Goal: Task Accomplishment & Management: Manage account settings

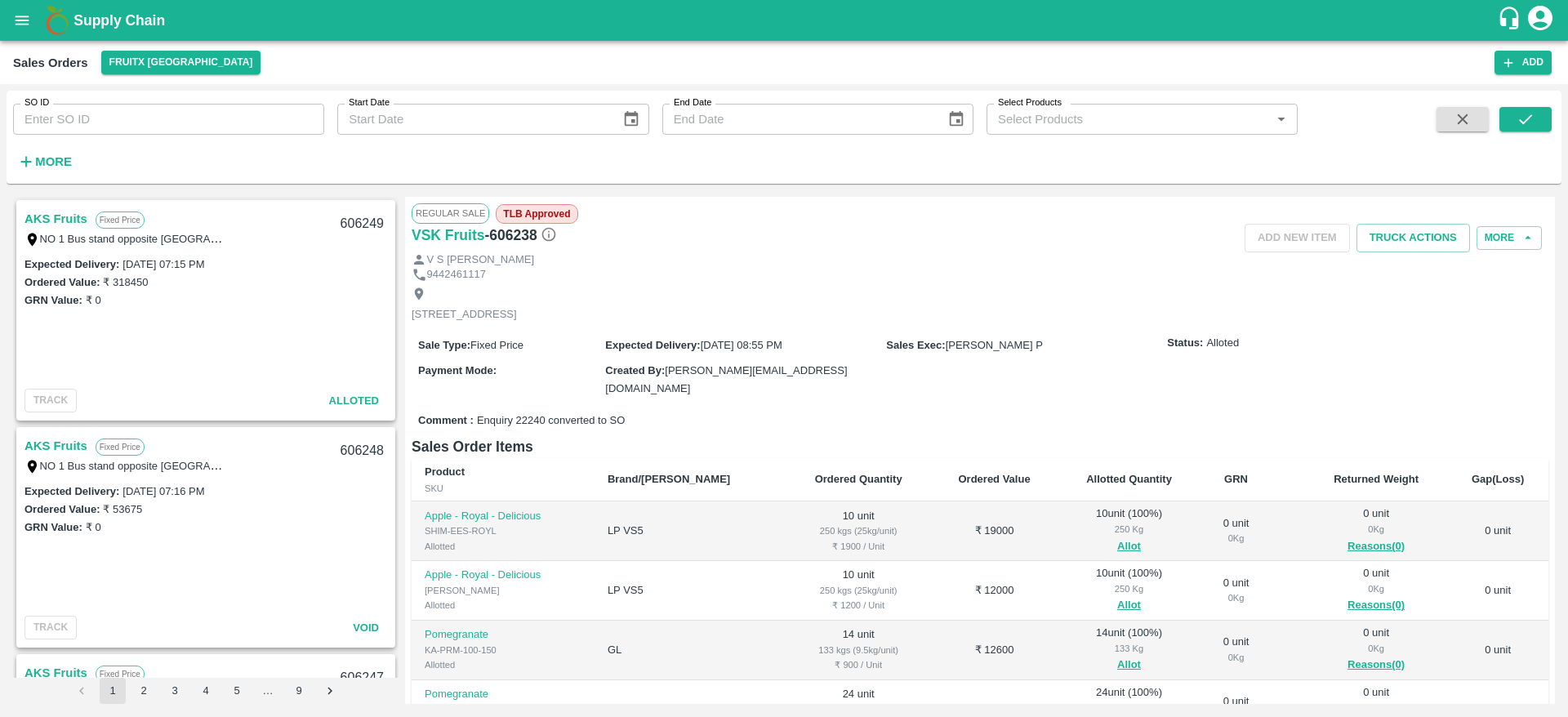
scroll to position [1921, 0]
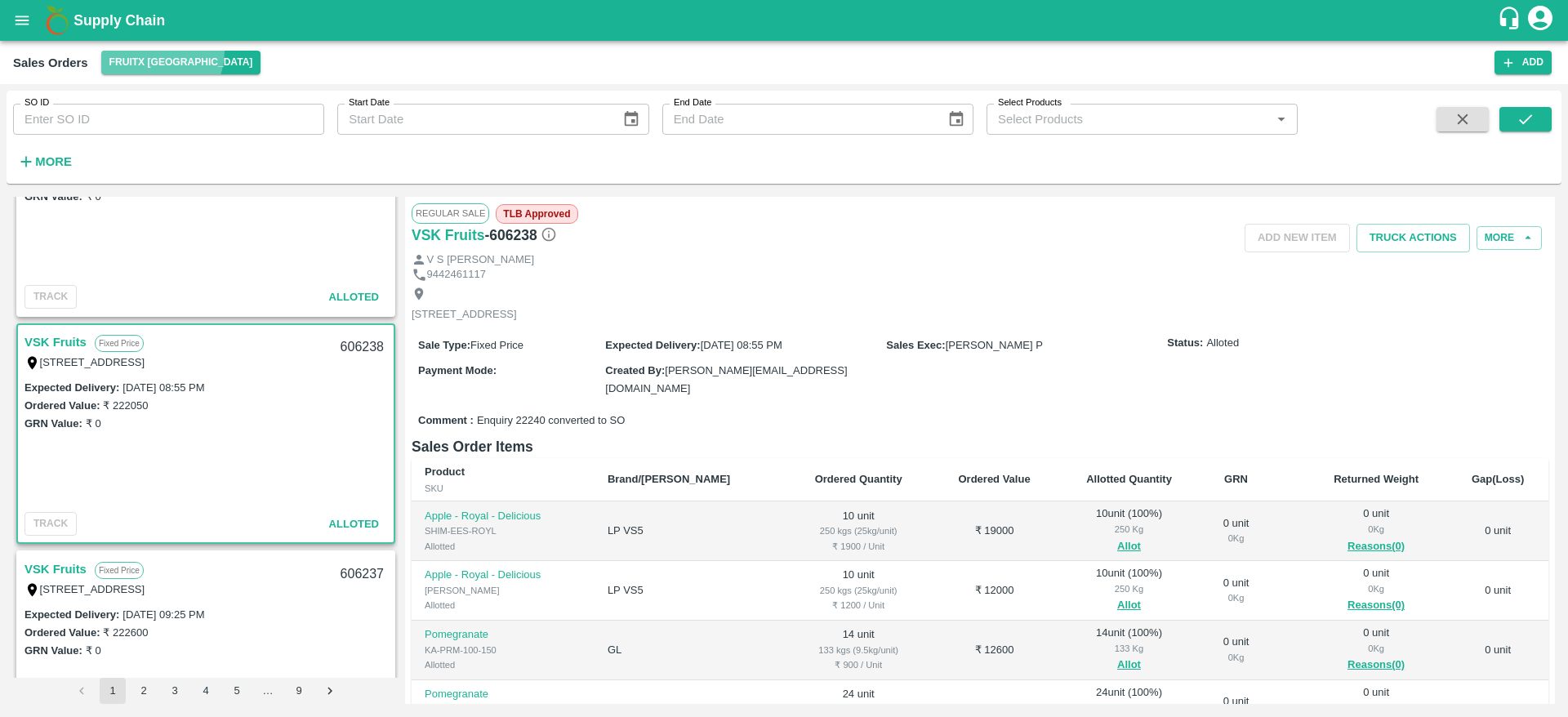
click at [150, 51] on button "FruitX [GEOGRAPHIC_DATA]" at bounding box center [181, 63] width 160 height 24
click at [145, 94] on li "Direct Customer" at bounding box center [196, 96] width 187 height 28
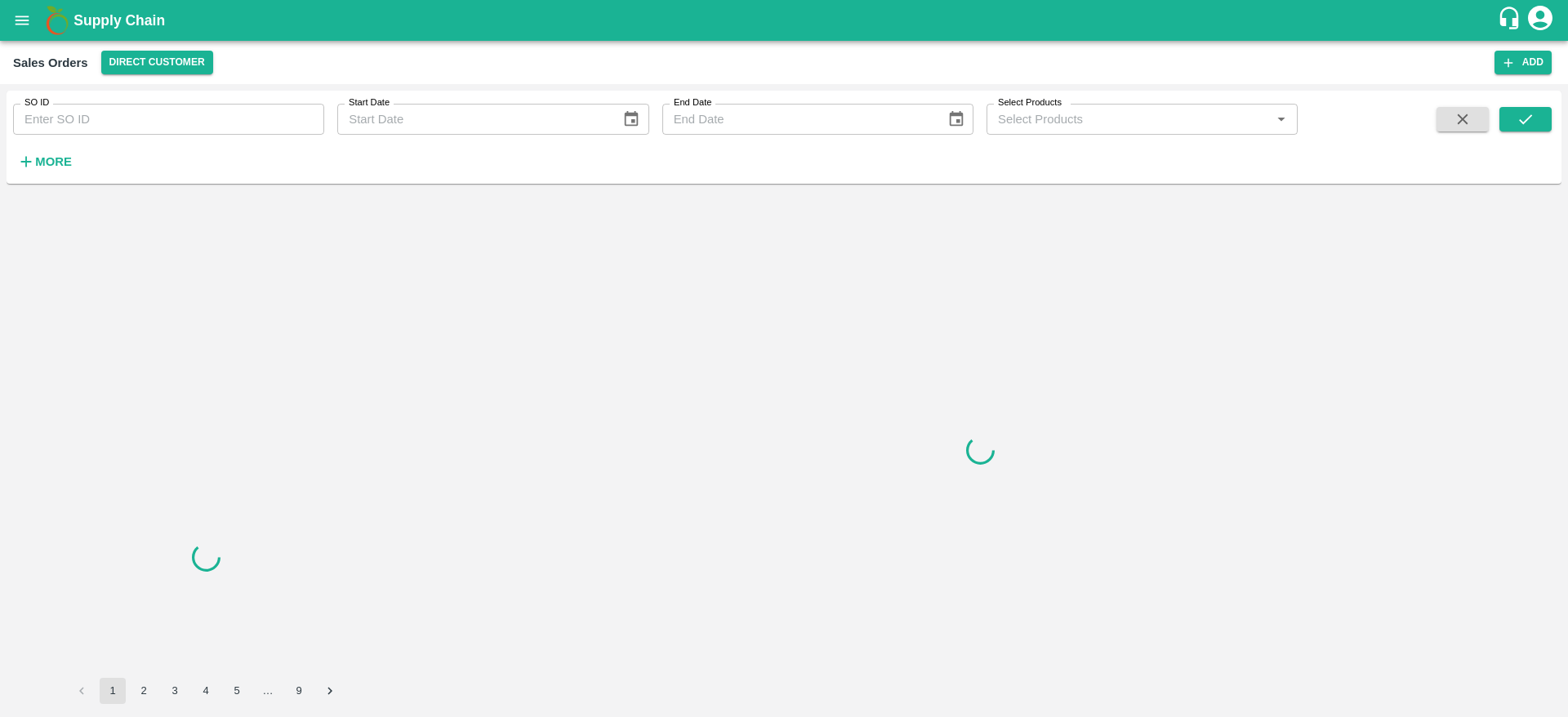
scroll to position [0, 0]
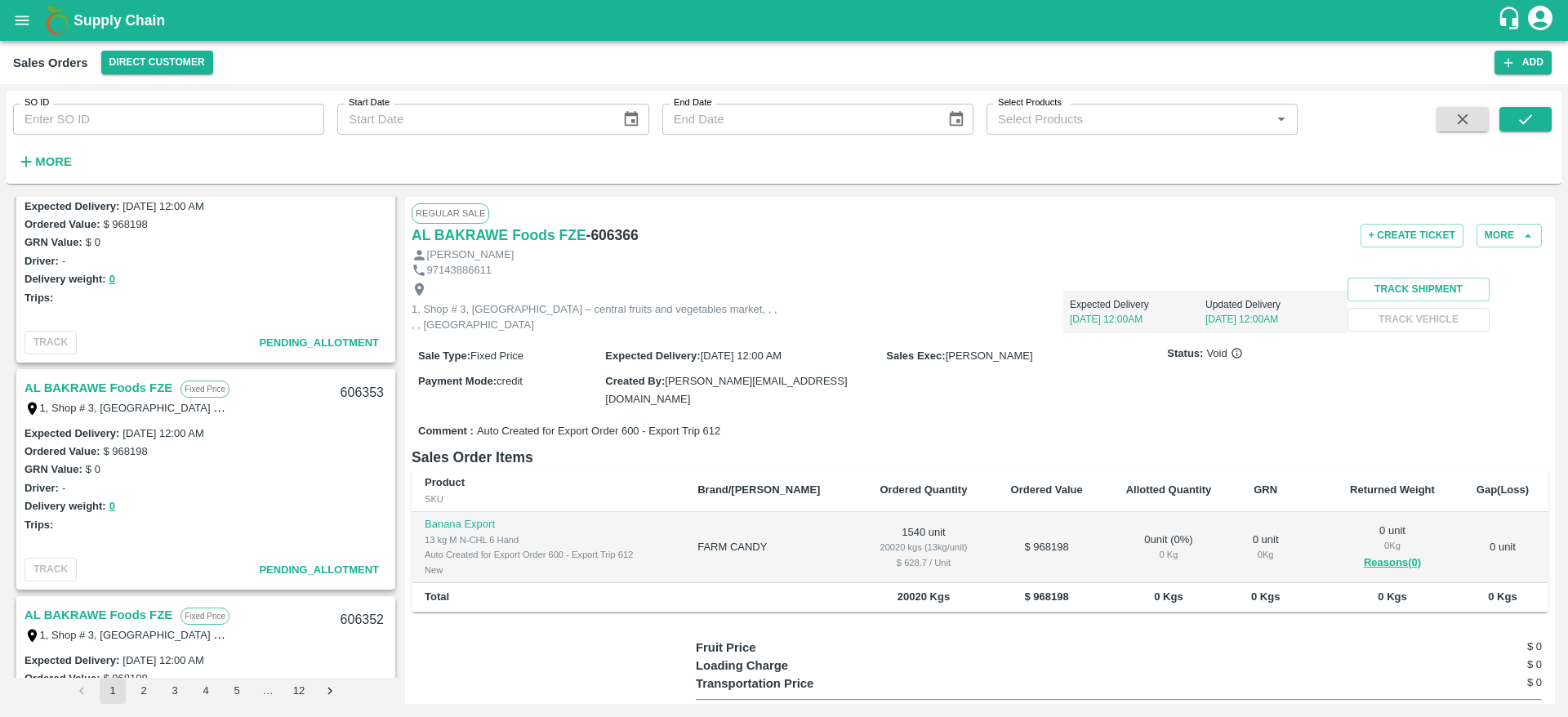
scroll to position [2788, 0]
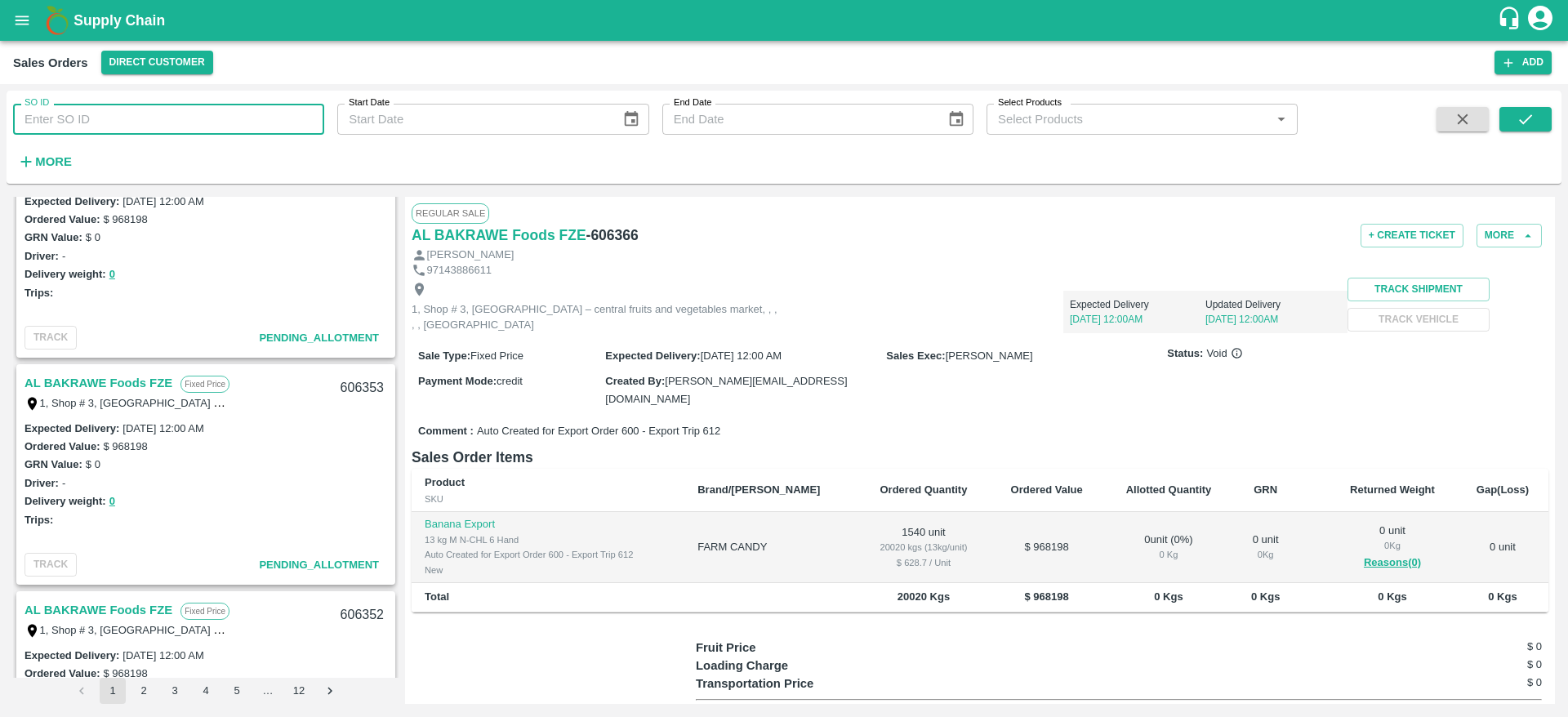
click at [242, 126] on input "SO ID" at bounding box center [168, 119] width 311 height 31
type input "606219"
click at [1535, 113] on button "submit" at bounding box center [1524, 119] width 52 height 25
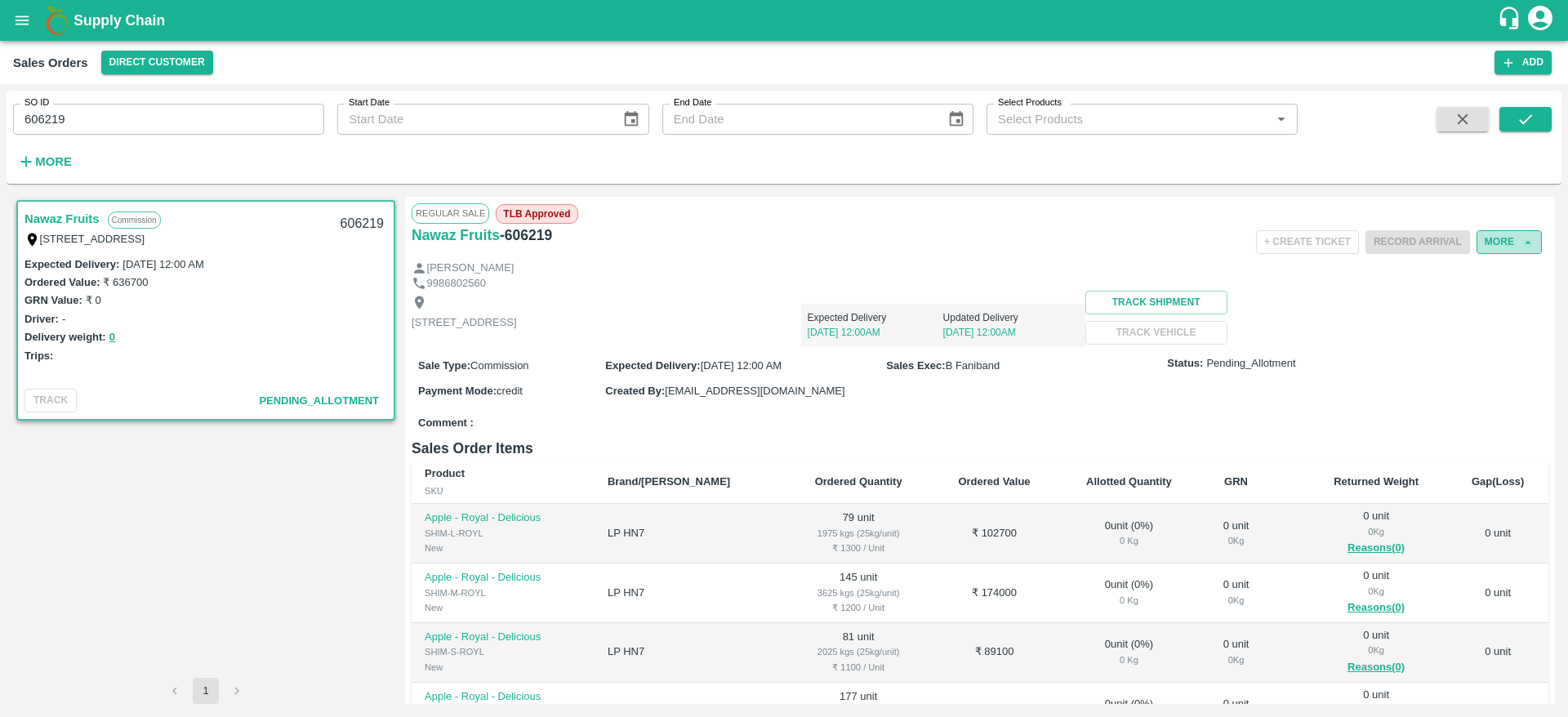
click at [1502, 248] on button "More" at bounding box center [1509, 242] width 65 height 24
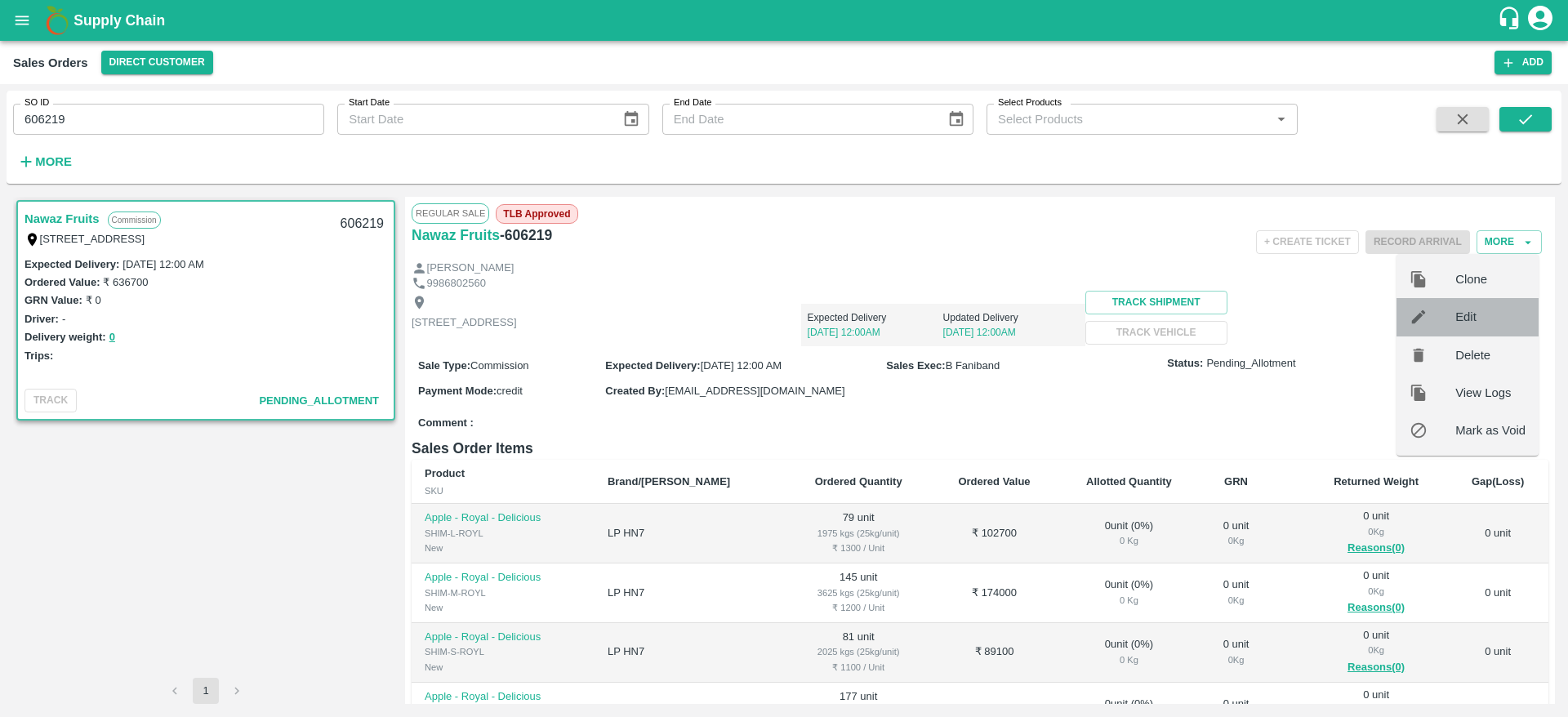
click at [1485, 317] on span "Edit" at bounding box center [1490, 317] width 70 height 18
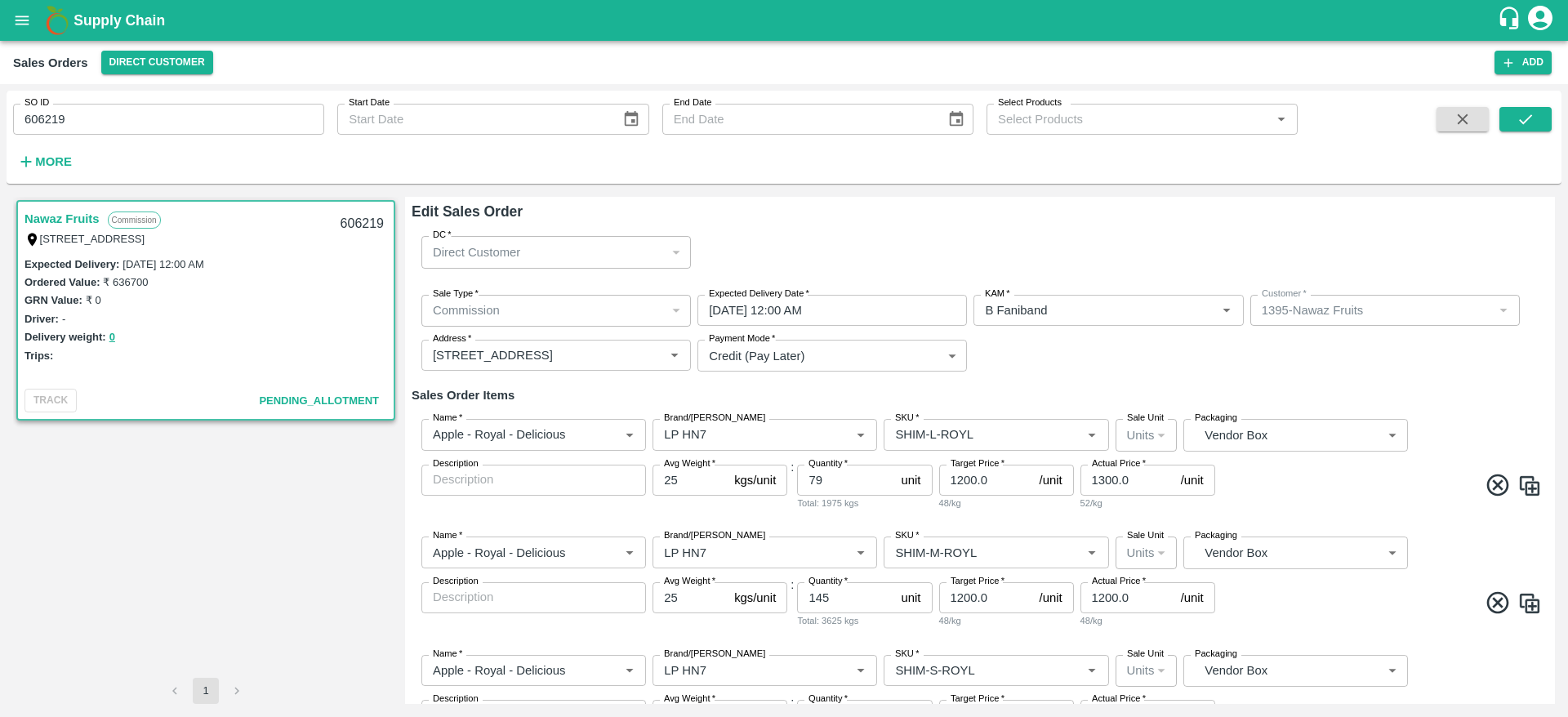
scroll to position [566, 0]
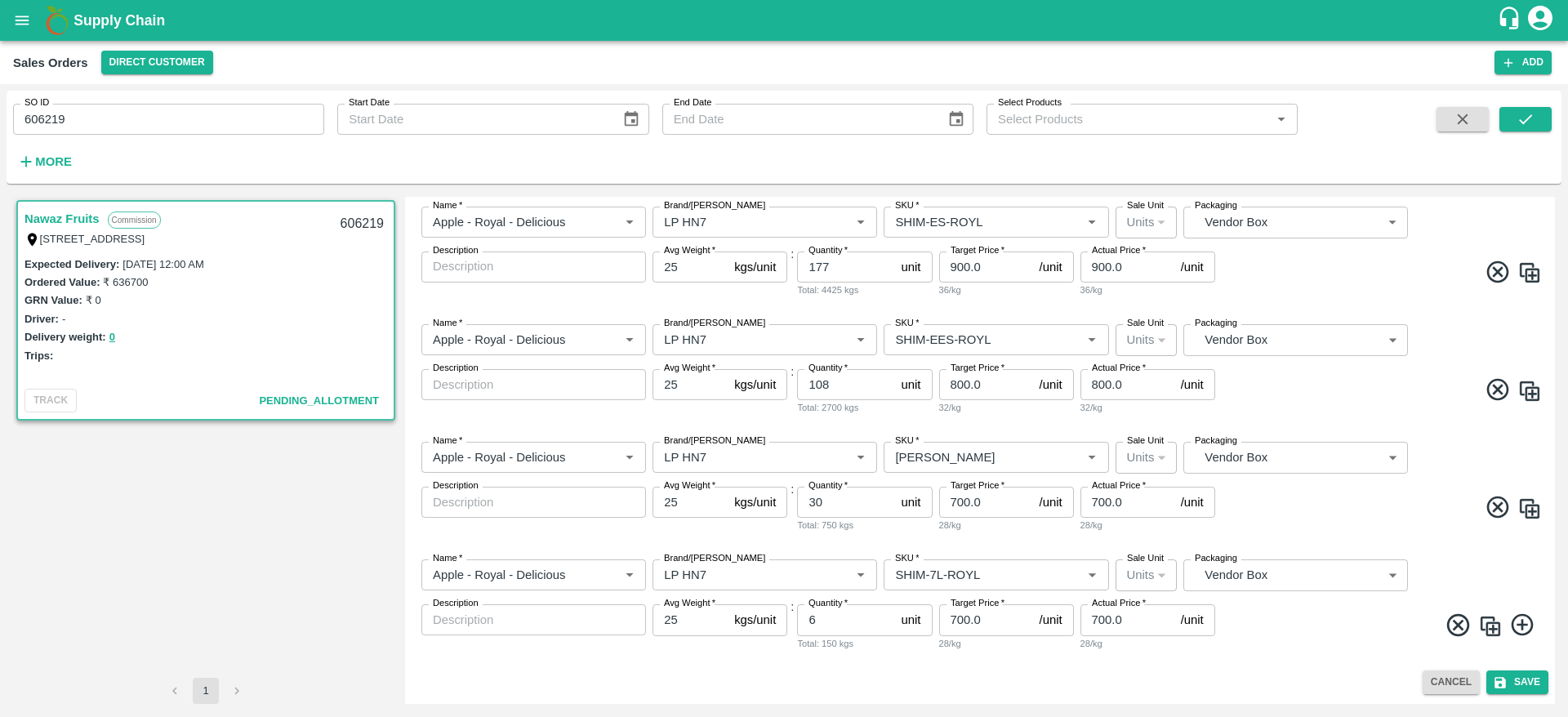
click at [1332, 391] on span at bounding box center [1381, 392] width 324 height 32
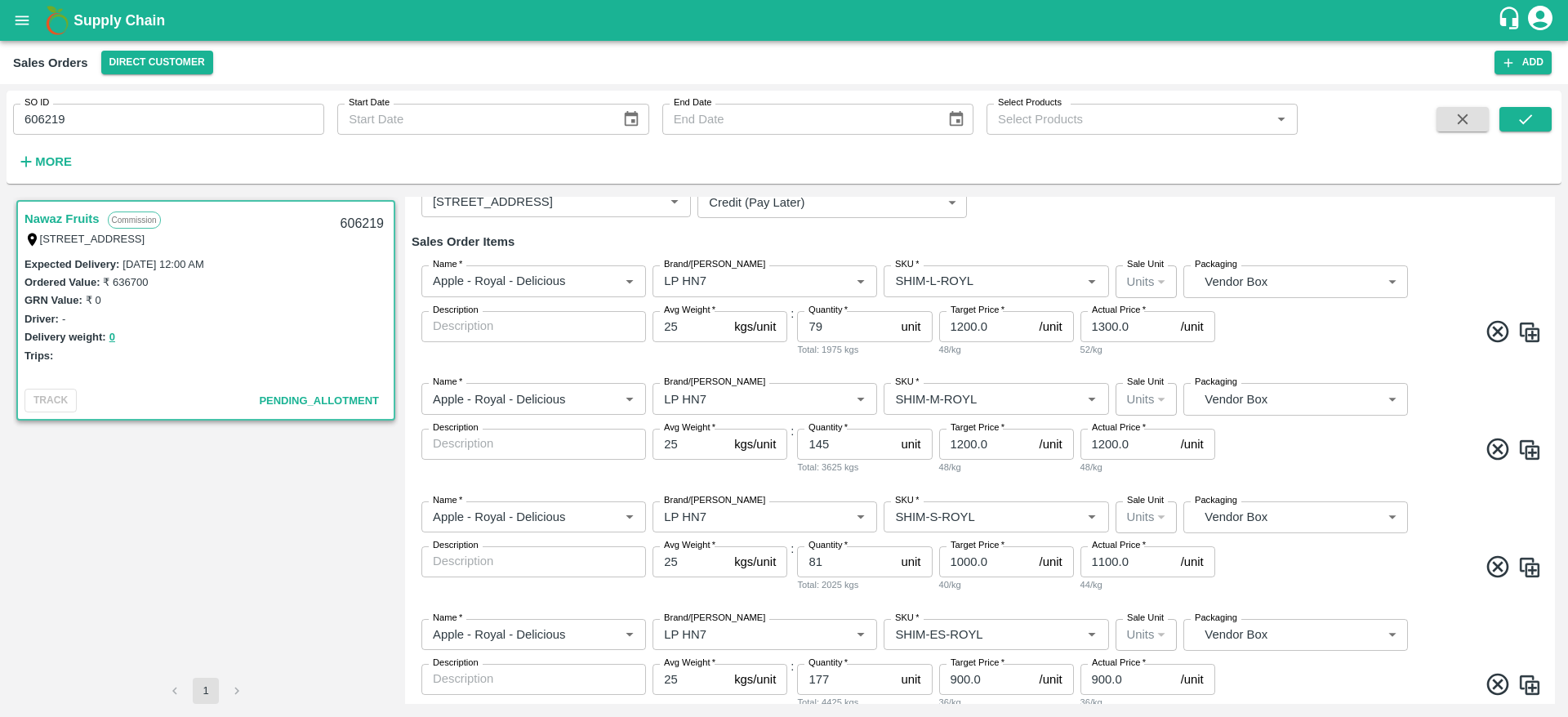
scroll to position [0, 0]
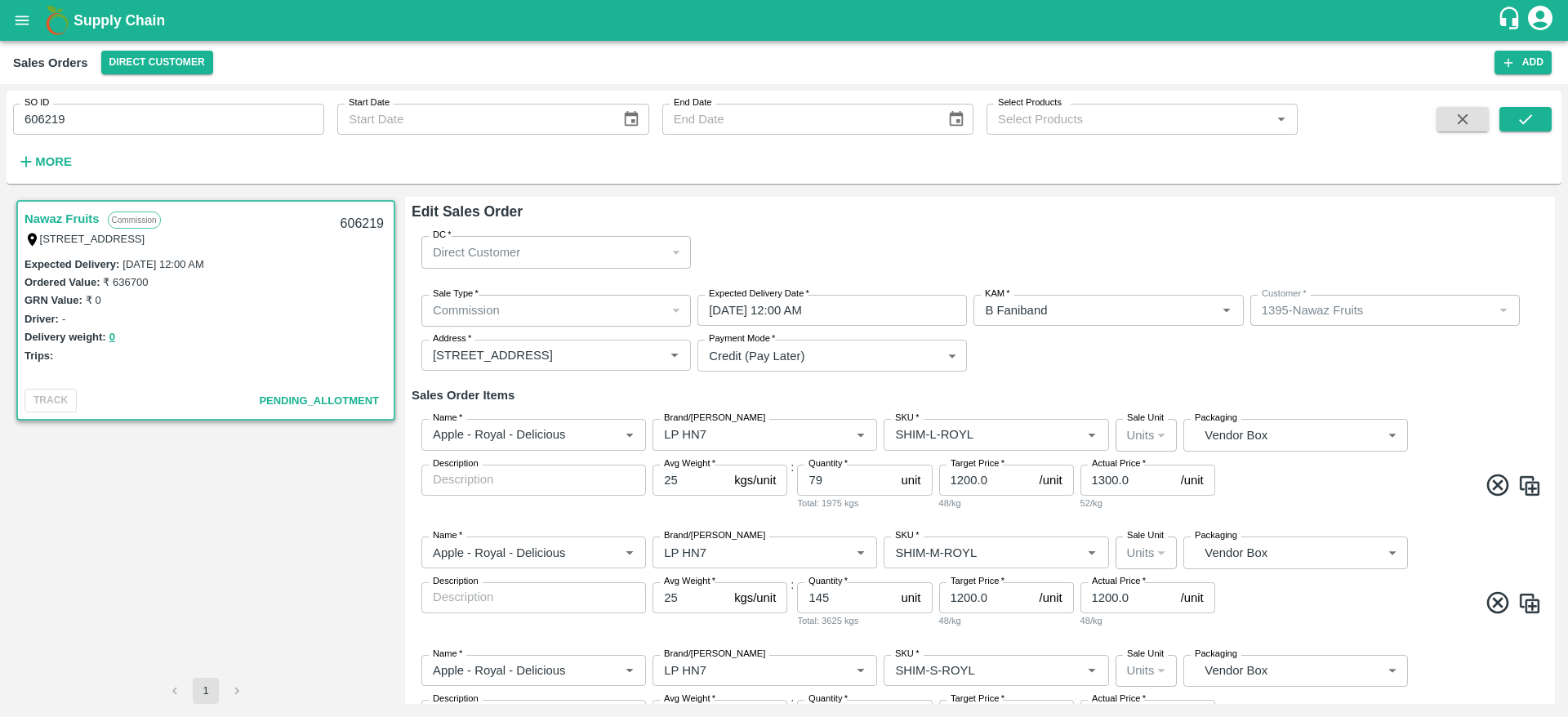
click at [1387, 371] on div "Sale Type   * Commission 2 Sale Type Expected Delivery Date   * 02/10/2025 12:0…" at bounding box center [980, 334] width 1137 height 104
click at [1010, 219] on h6 "Edit Sales Order" at bounding box center [980, 211] width 1137 height 23
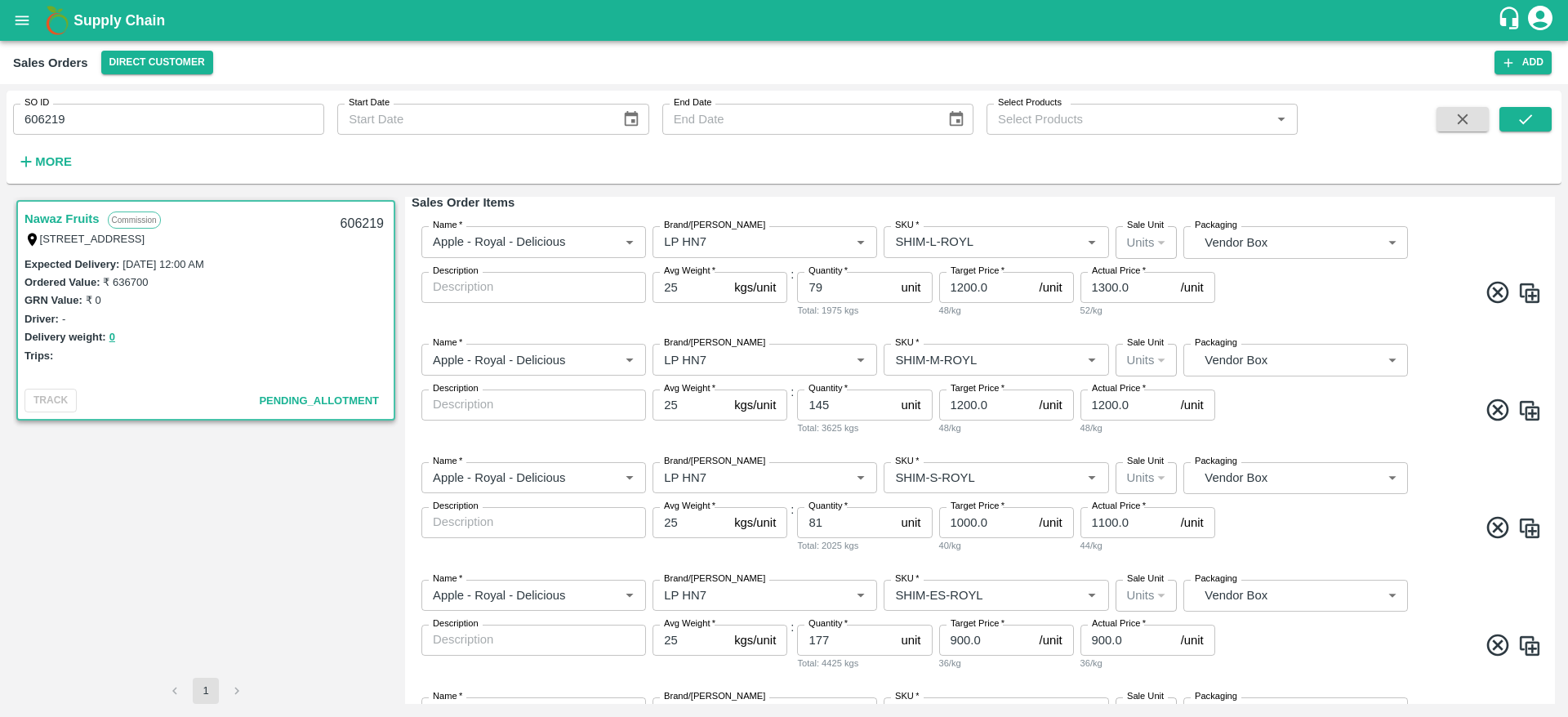
scroll to position [194, 0]
click at [1442, 426] on span at bounding box center [1381, 411] width 324 height 32
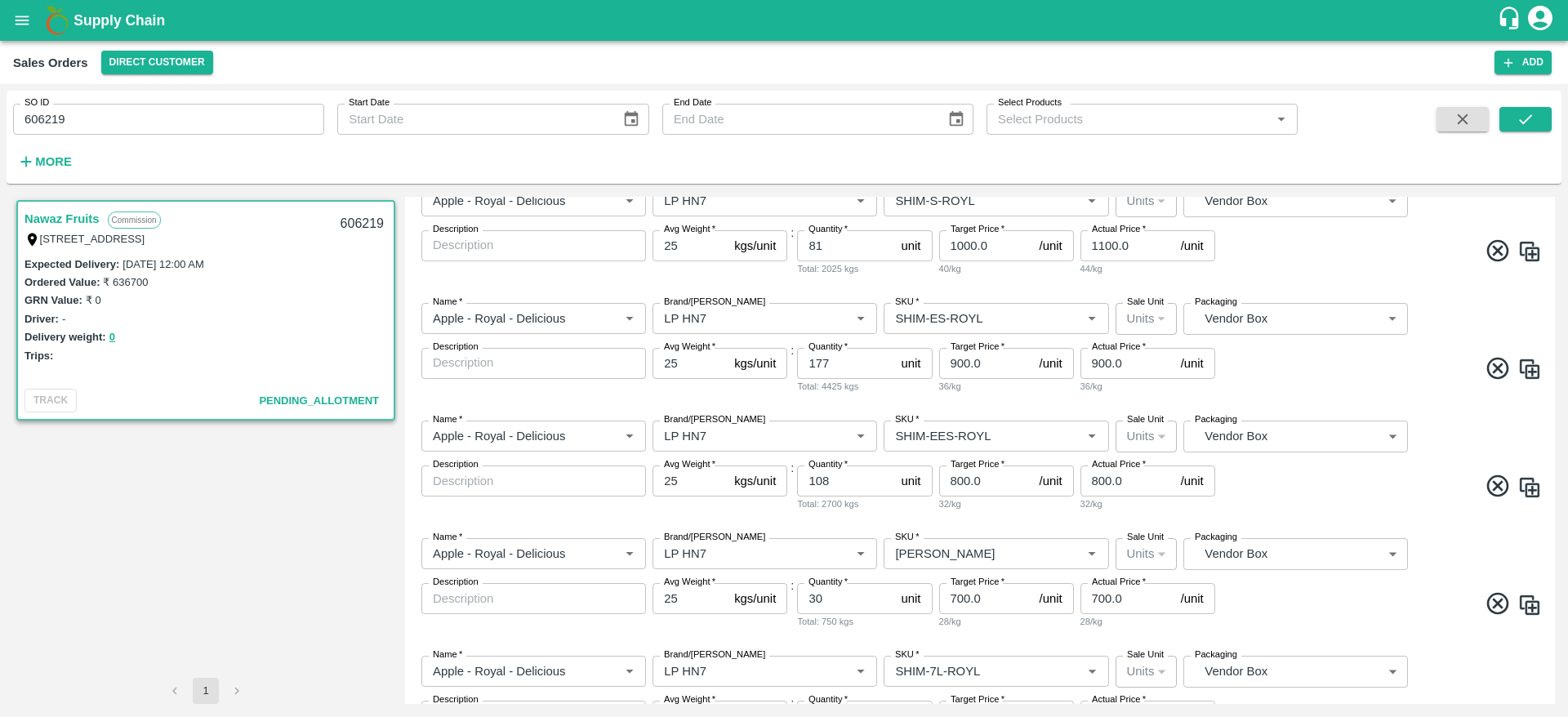
scroll to position [566, 0]
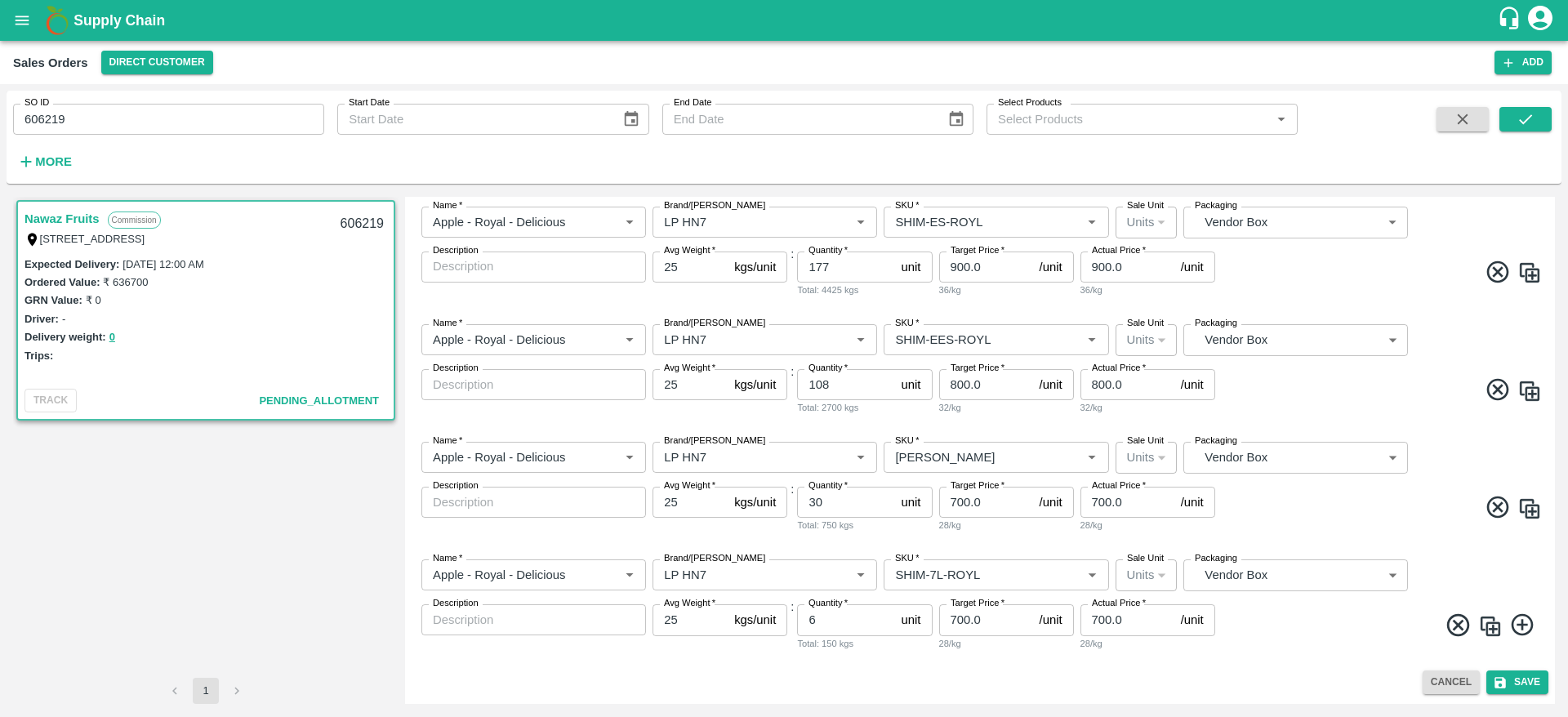
click at [298, 537] on div "Nawaz Fruits Commission Shop no:2 B-7 APMC , Amargol Navanagar Hubbali -580025 …" at bounding box center [206, 437] width 386 height 481
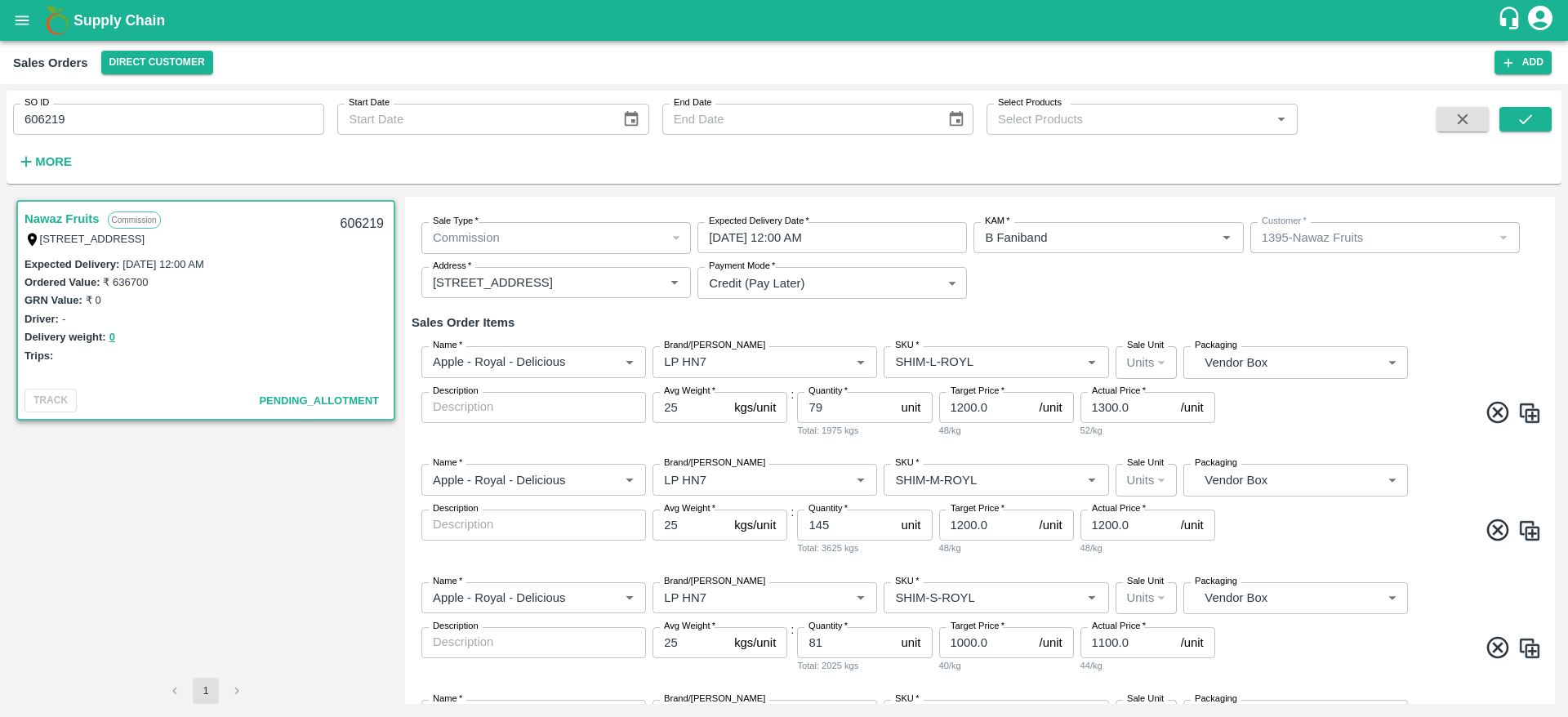
scroll to position [0, 0]
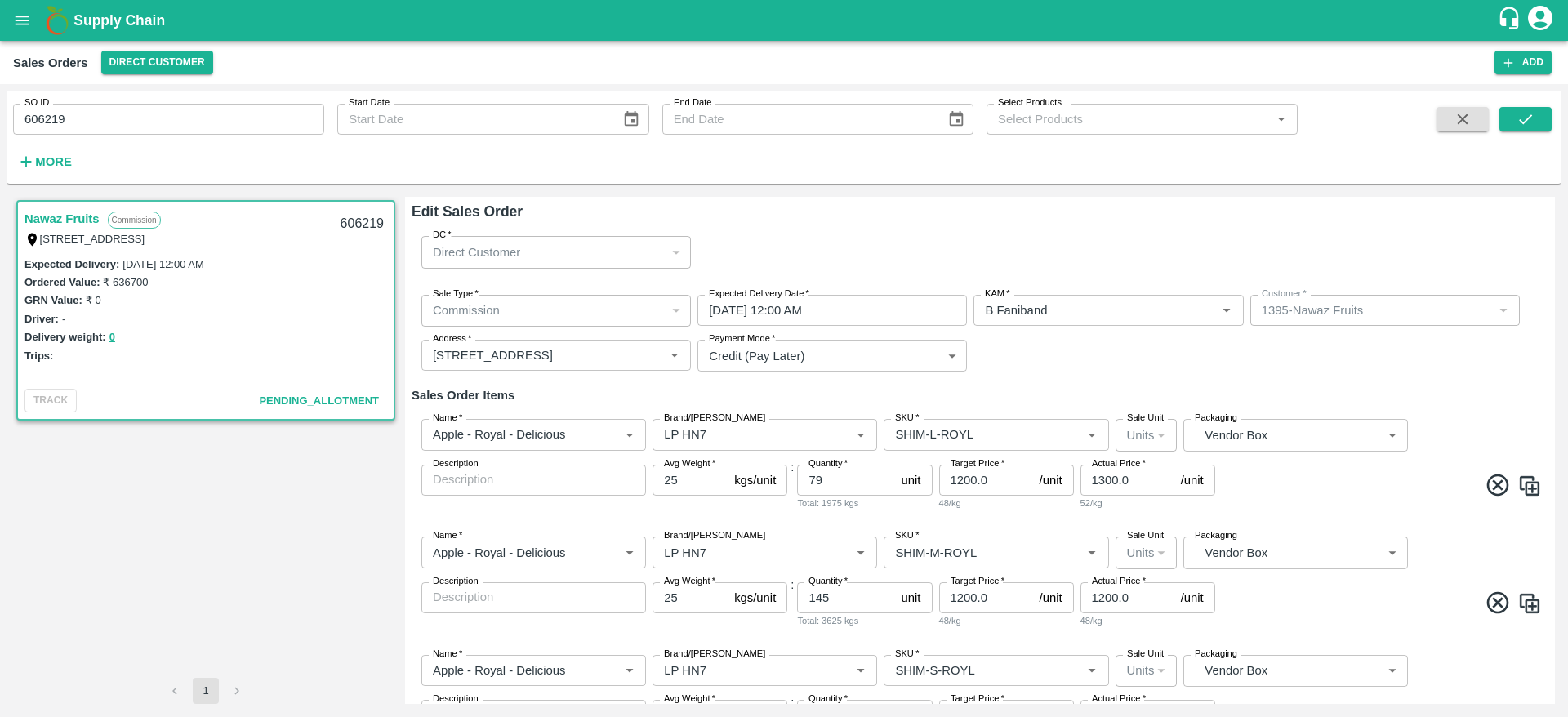
click at [858, 230] on div "DC   * Direct Customer 6 DC" at bounding box center [980, 252] width 1137 height 58
click at [1075, 227] on div "DC   * Direct Customer 6 DC" at bounding box center [980, 252] width 1137 height 58
click at [1093, 247] on div "DC   * Direct Customer 6 DC" at bounding box center [980, 252] width 1137 height 58
click at [1442, 119] on button "button" at bounding box center [1462, 119] width 52 height 25
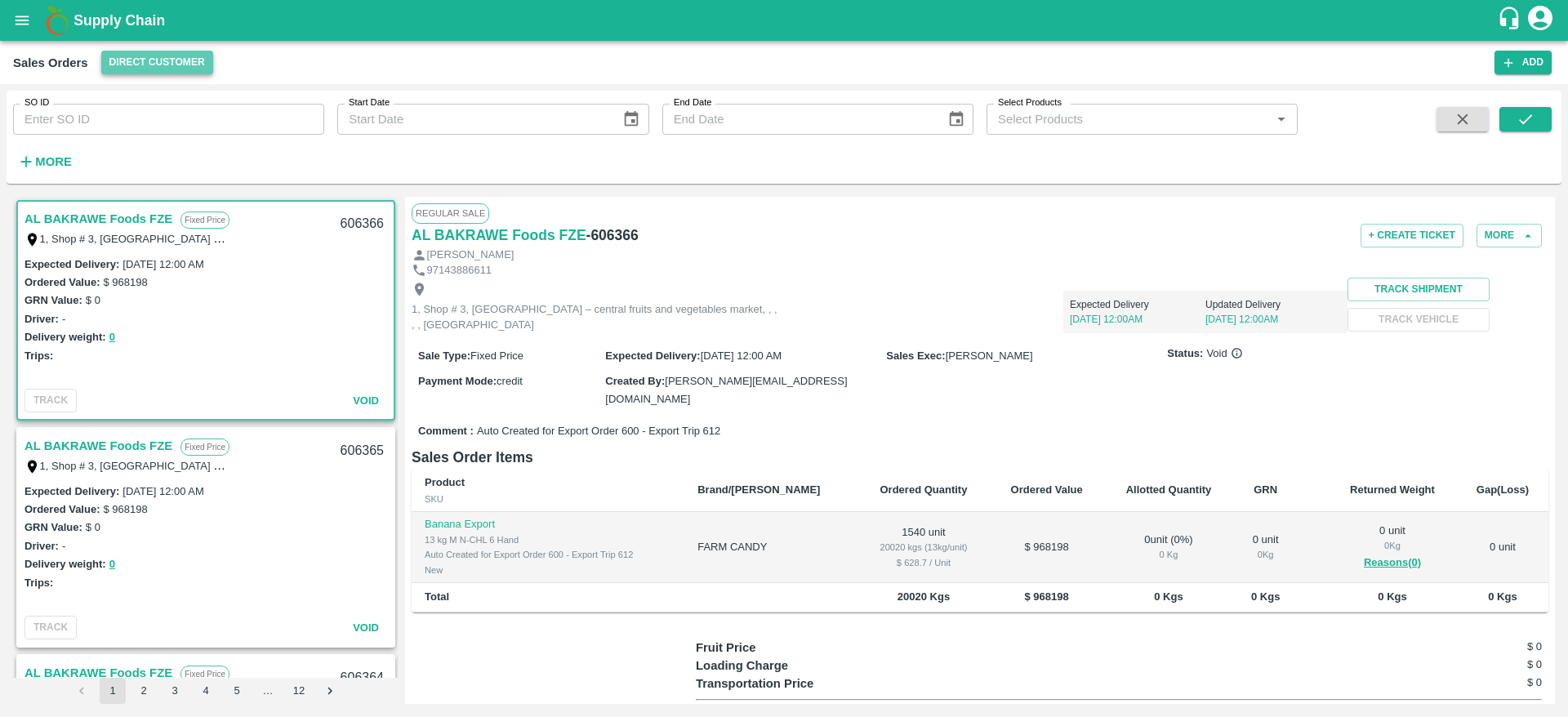
click at [164, 56] on button "Direct Customer" at bounding box center [156, 63] width 112 height 24
click at [166, 119] on li "FruitX [GEOGRAPHIC_DATA]" at bounding box center [193, 123] width 187 height 28
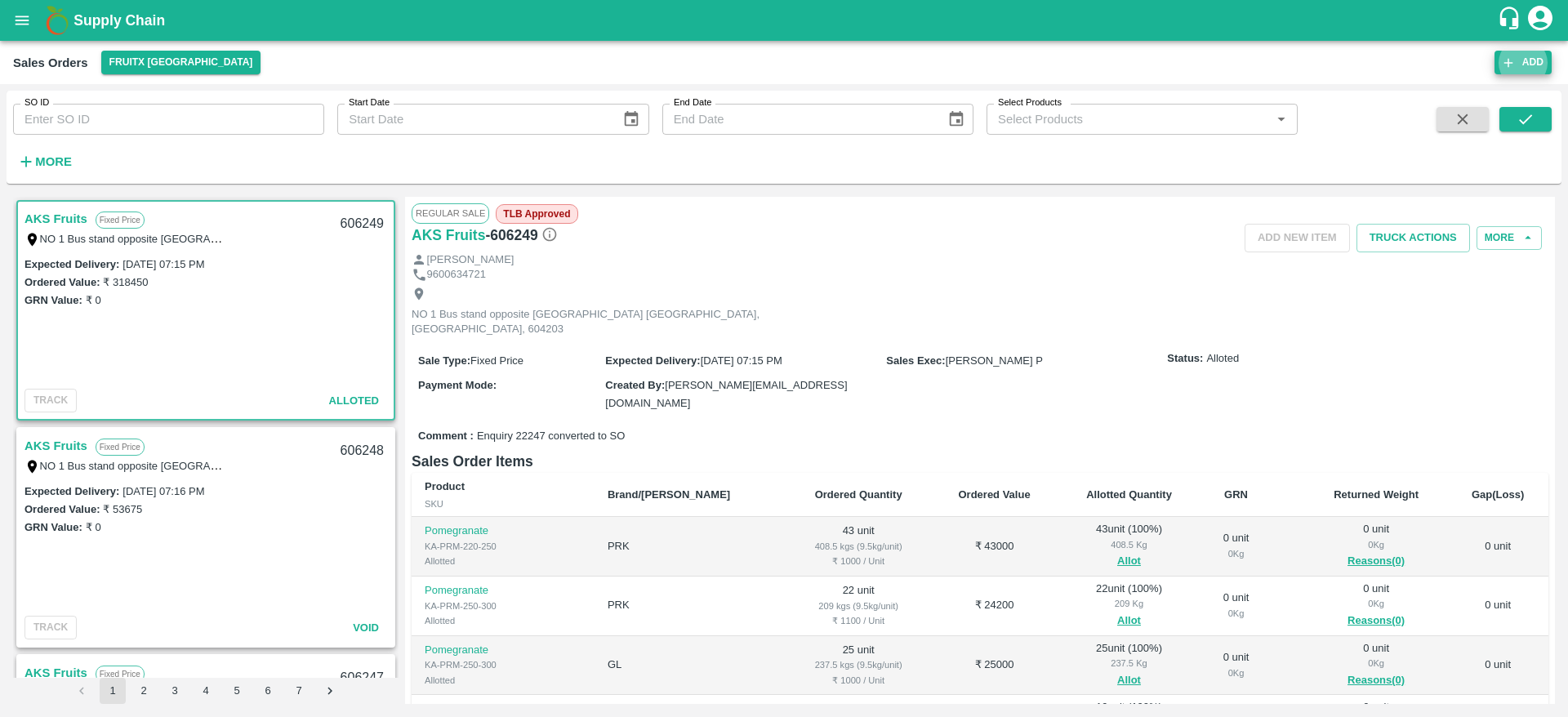
click at [42, 148] on button "More" at bounding box center [44, 162] width 63 height 28
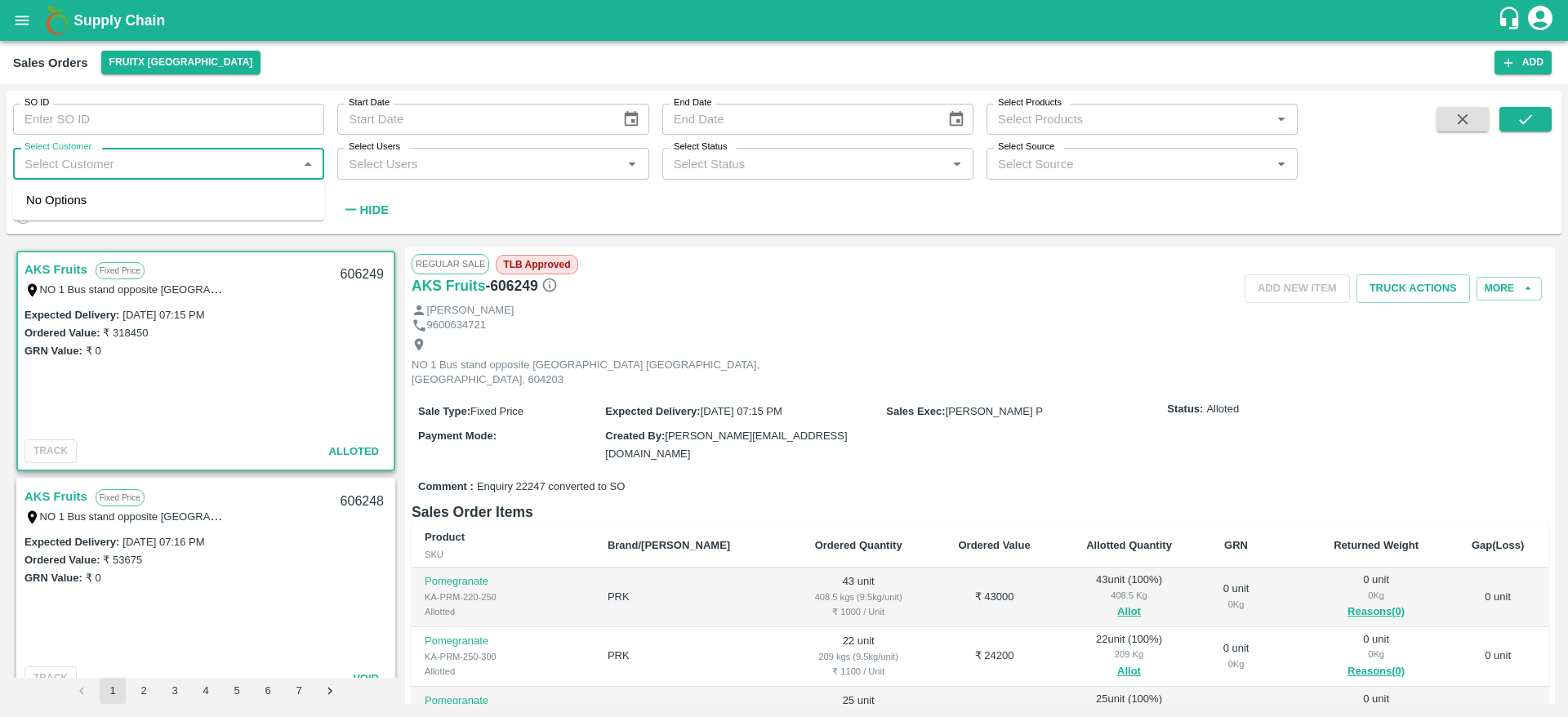
click at [149, 169] on input "Select Customer" at bounding box center [156, 163] width 275 height 21
type input "Ganesn\a"
type input "Ganesan"
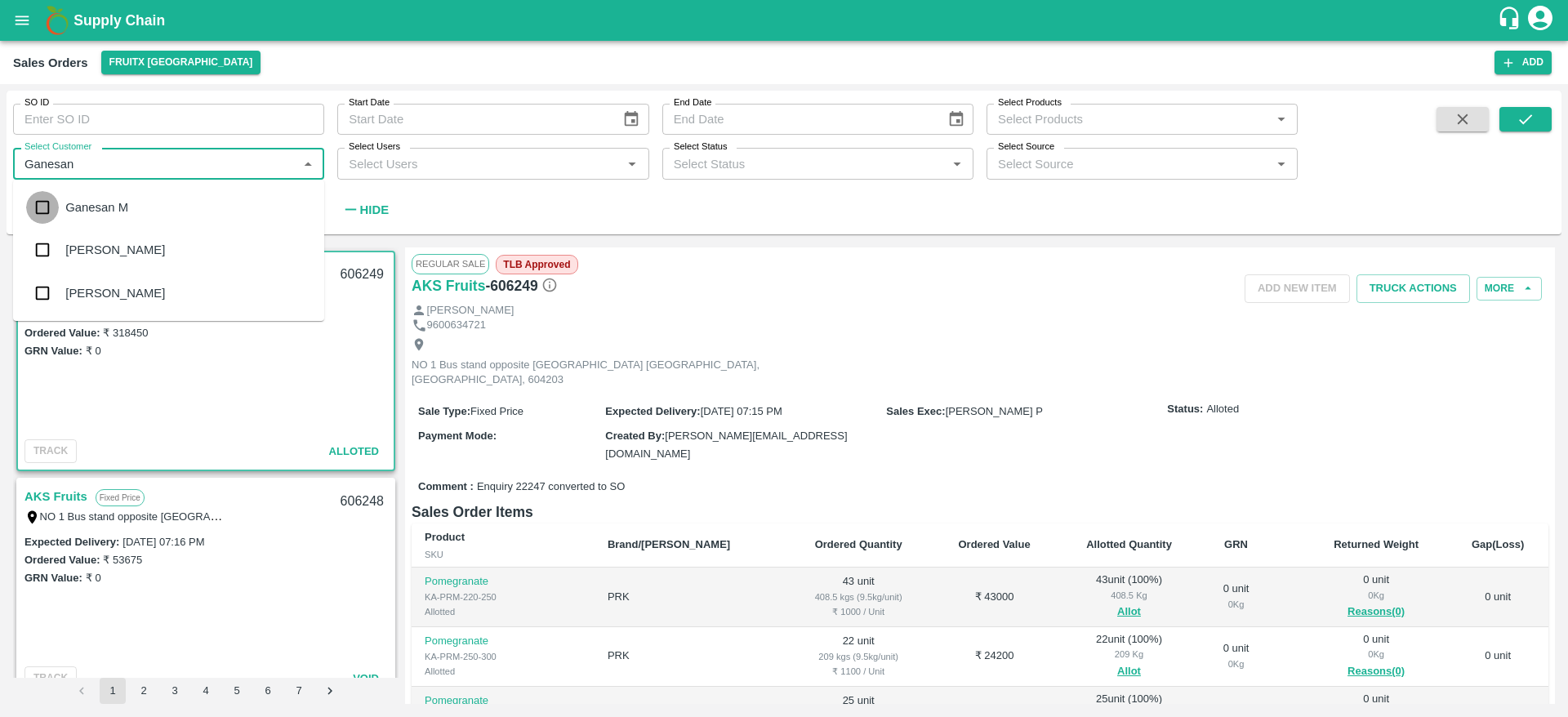
click at [50, 206] on input "checkbox" at bounding box center [43, 207] width 33 height 33
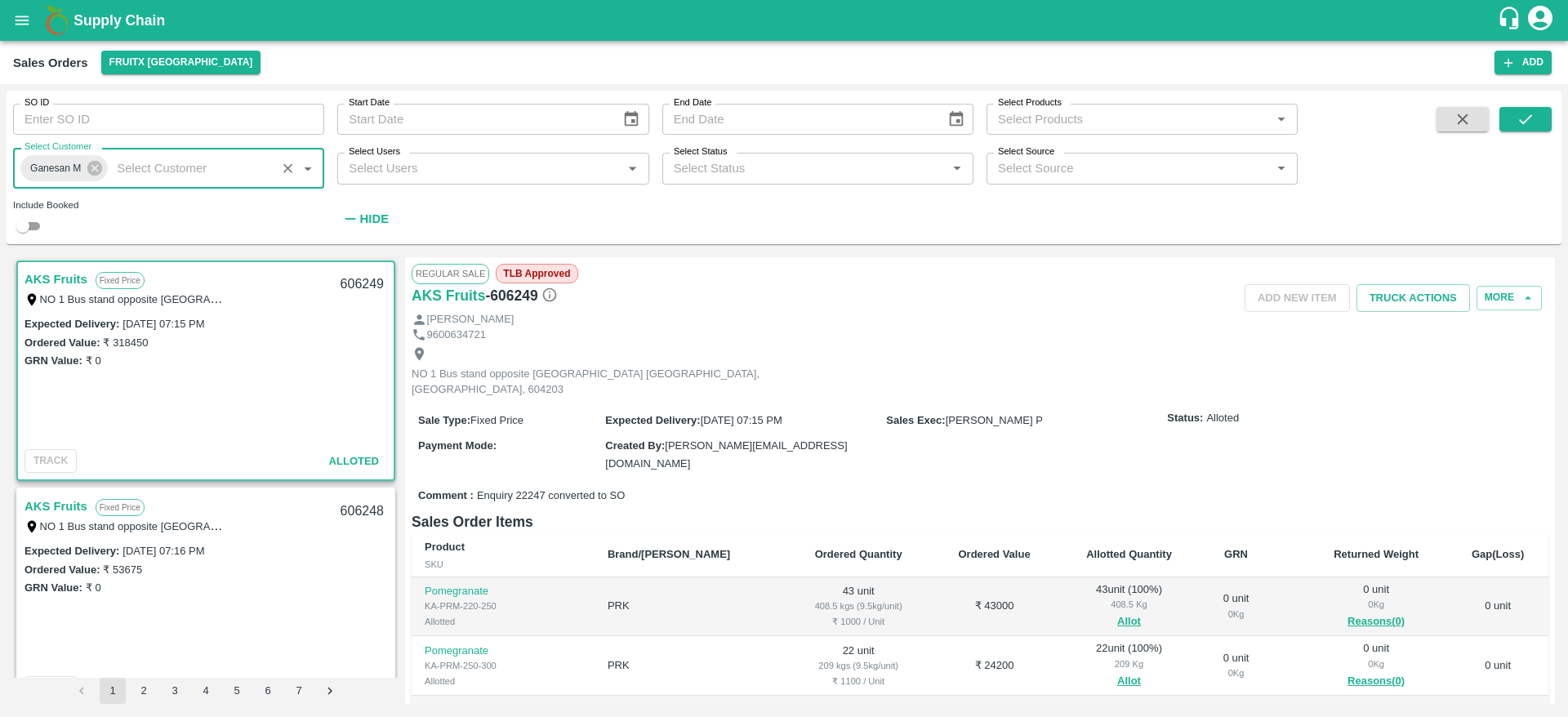
click at [35, 225] on input "checkbox" at bounding box center [23, 227] width 59 height 20
checkbox input "true"
click at [1523, 126] on icon "submit" at bounding box center [1525, 119] width 18 height 18
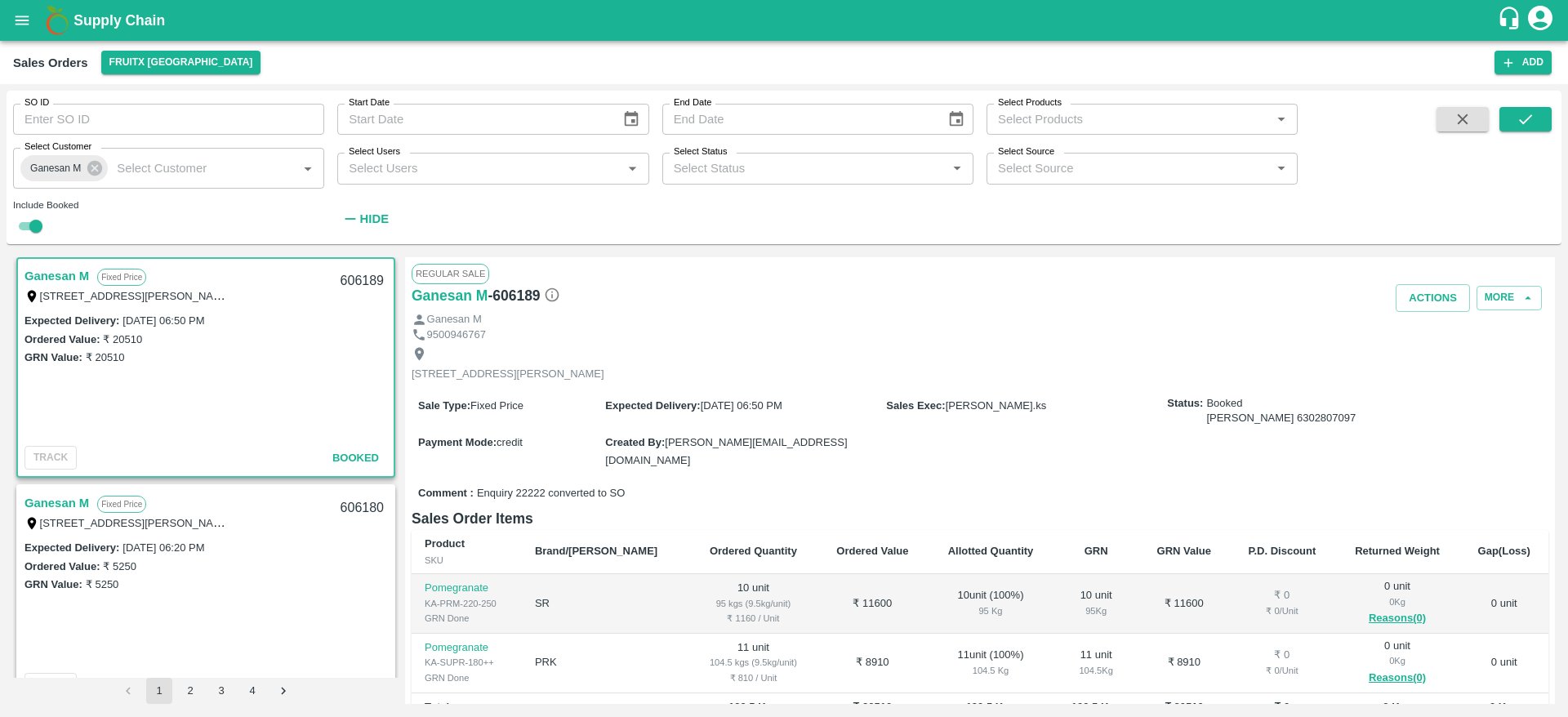
scroll to position [203, 0]
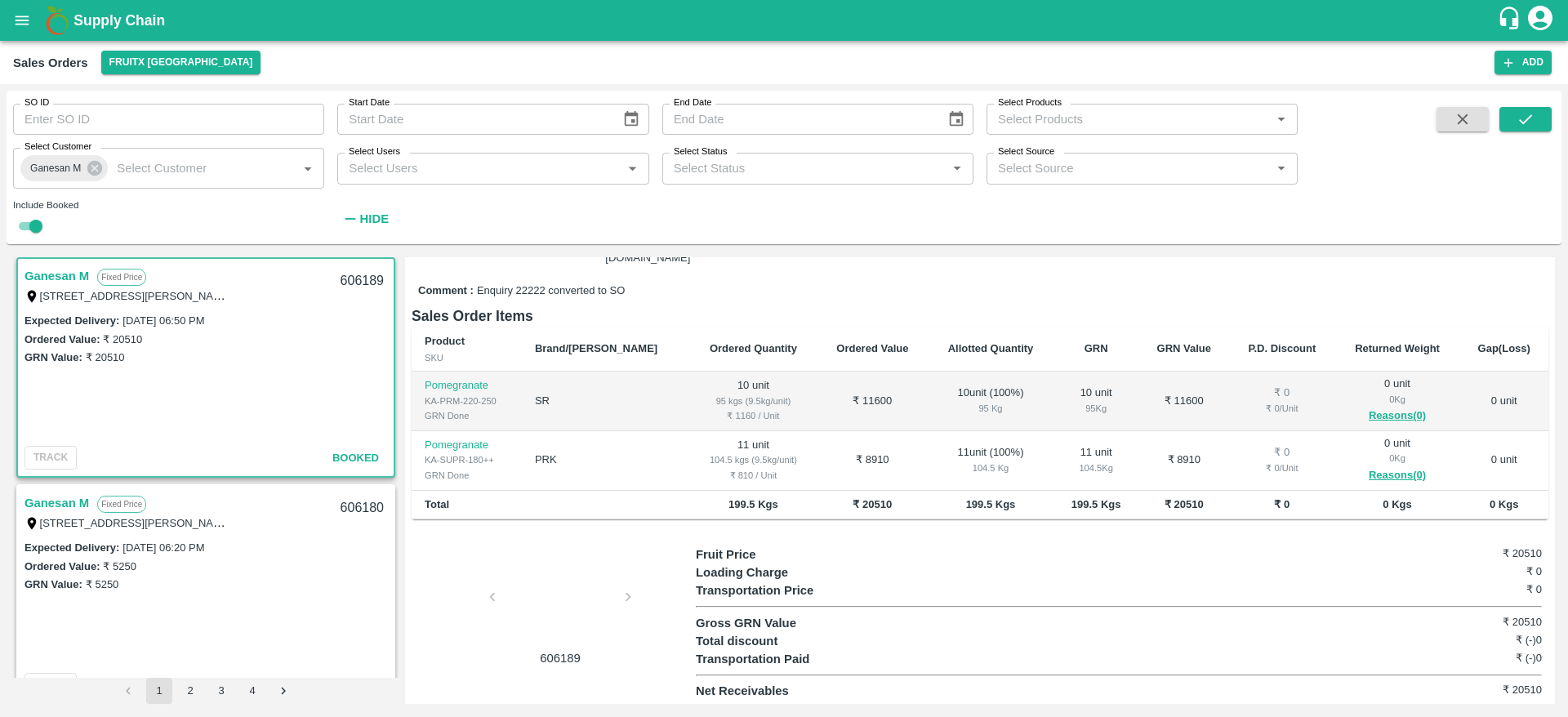
click at [71, 506] on link "Ganesan M" at bounding box center [56, 502] width 65 height 21
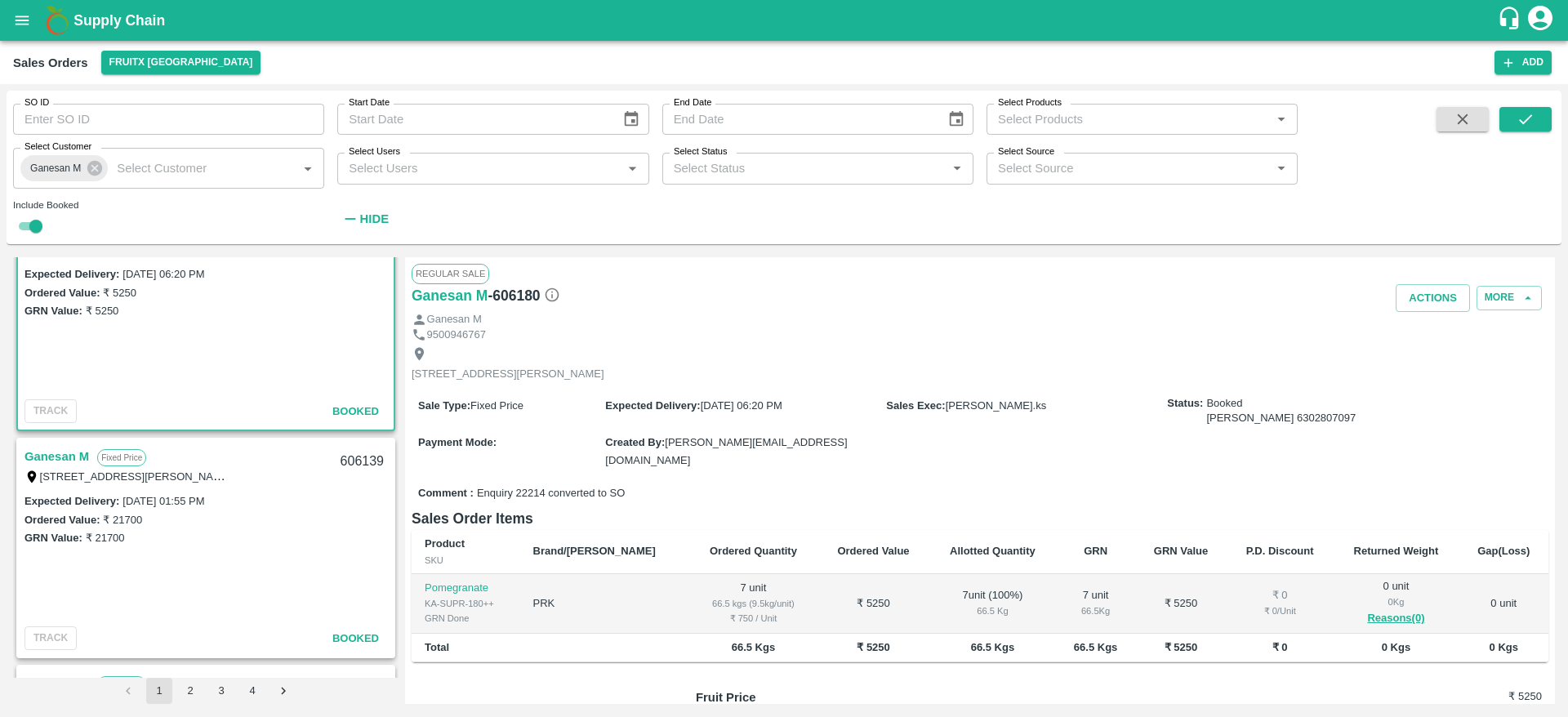
scroll to position [278, 0]
click at [73, 456] on link "Ganesan M" at bounding box center [56, 454] width 65 height 21
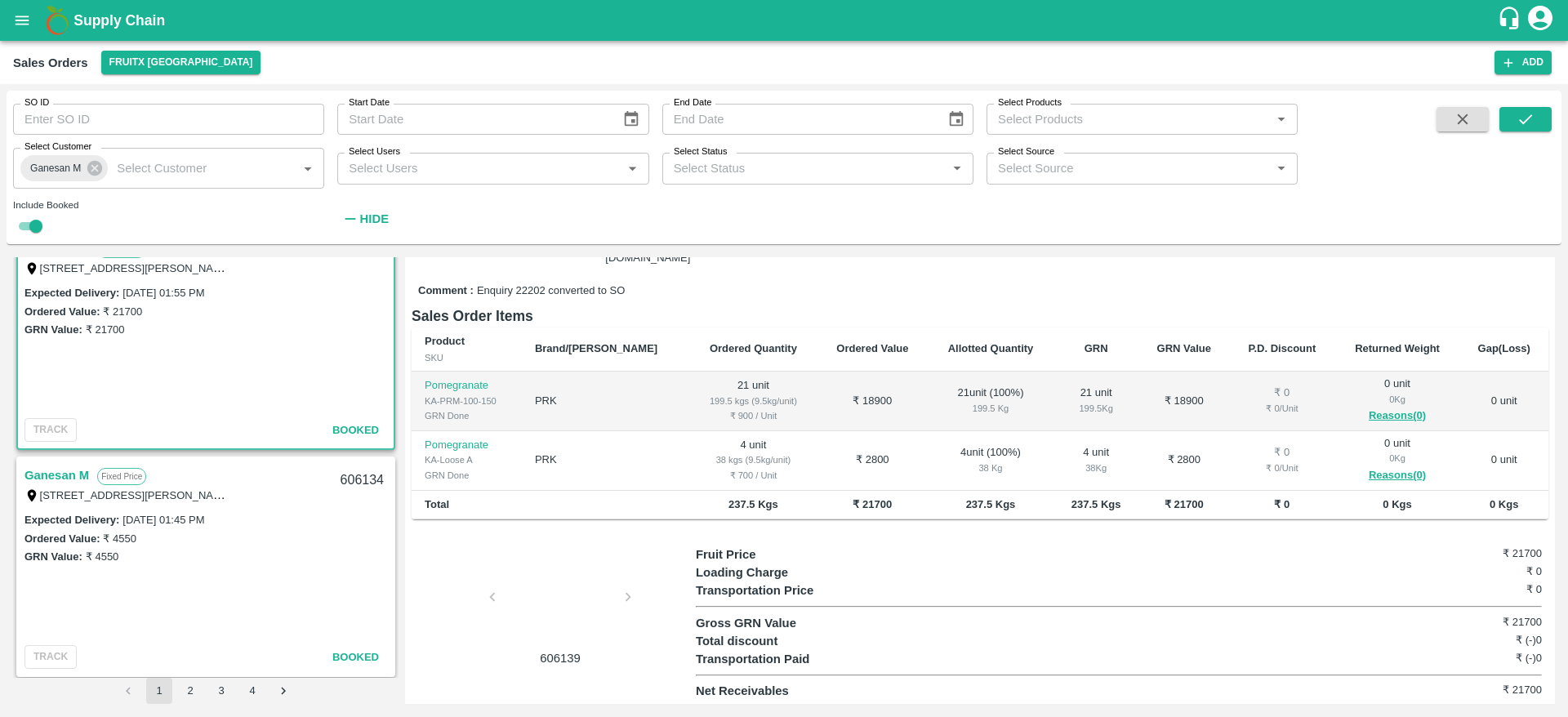
scroll to position [487, 0]
click at [82, 475] on link "Ganesan M" at bounding box center [56, 473] width 65 height 21
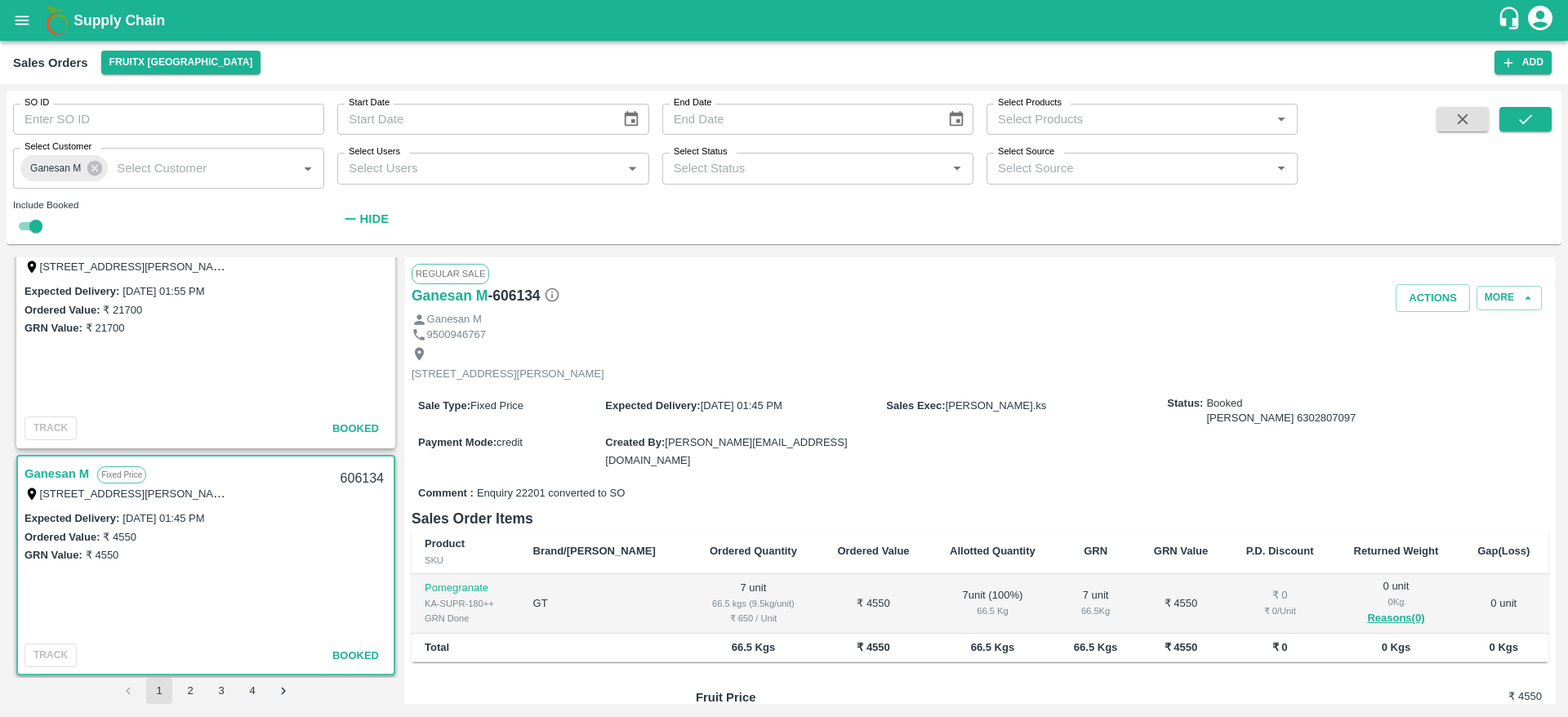
scroll to position [689, 0]
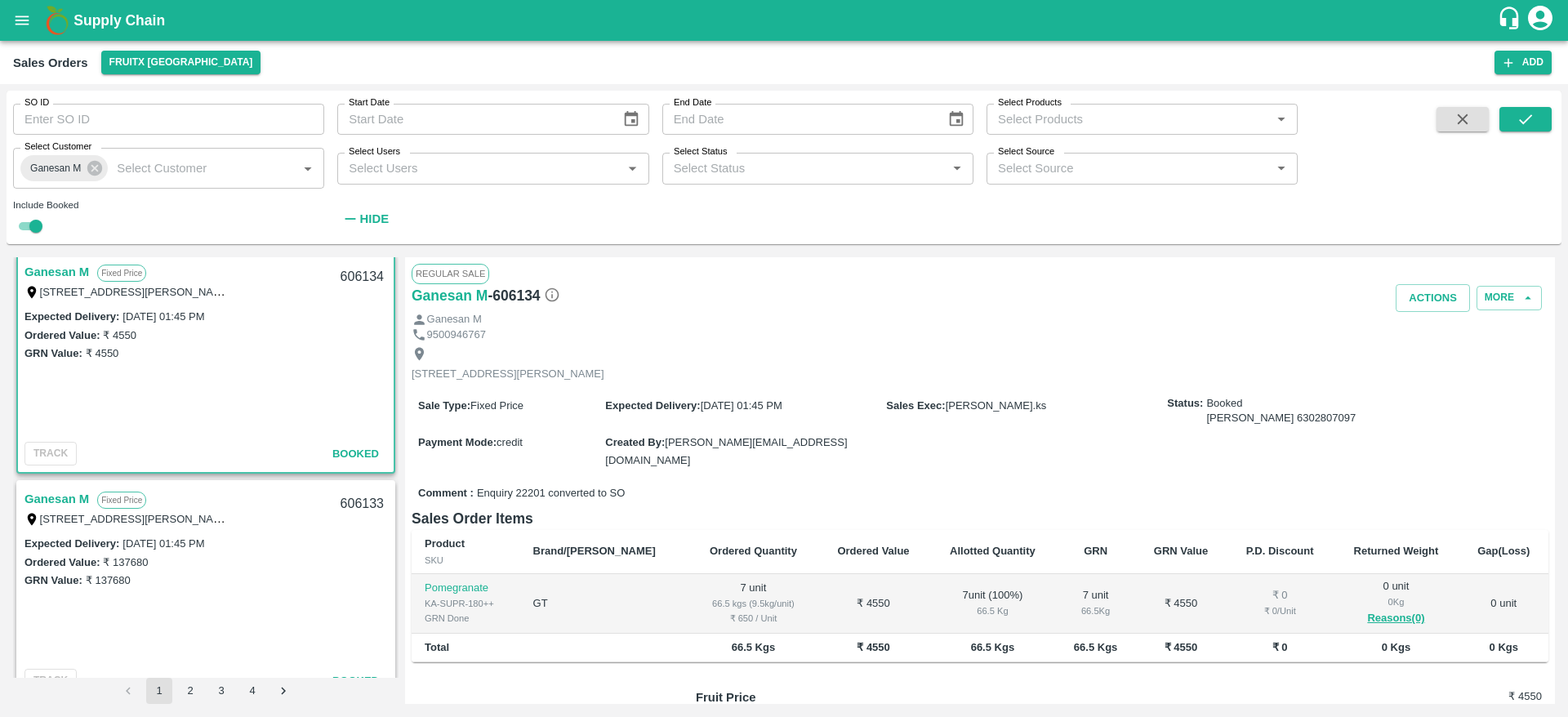
click at [61, 498] on link "Ganesan M" at bounding box center [56, 499] width 65 height 21
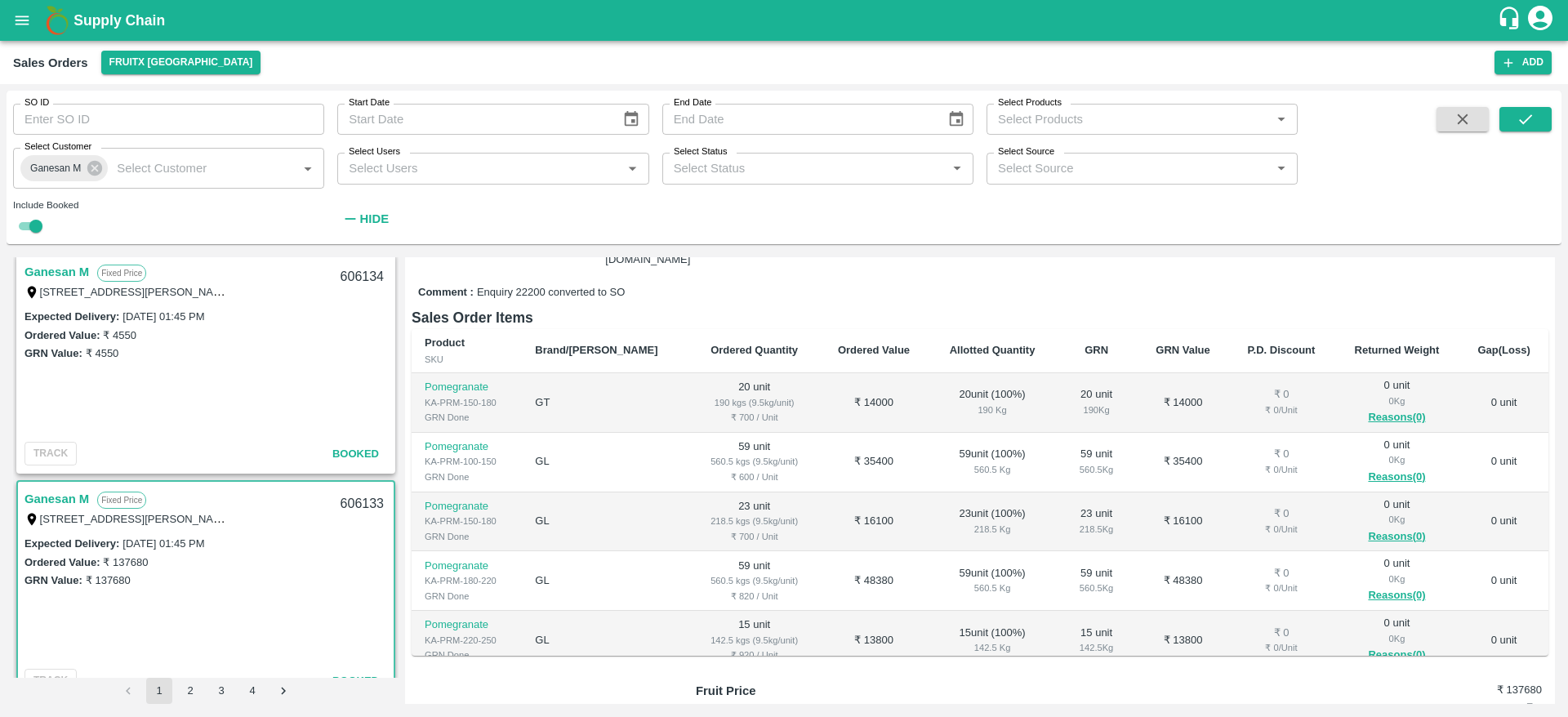
click at [356, 508] on div "606133" at bounding box center [362, 504] width 63 height 38
copy div "606133"
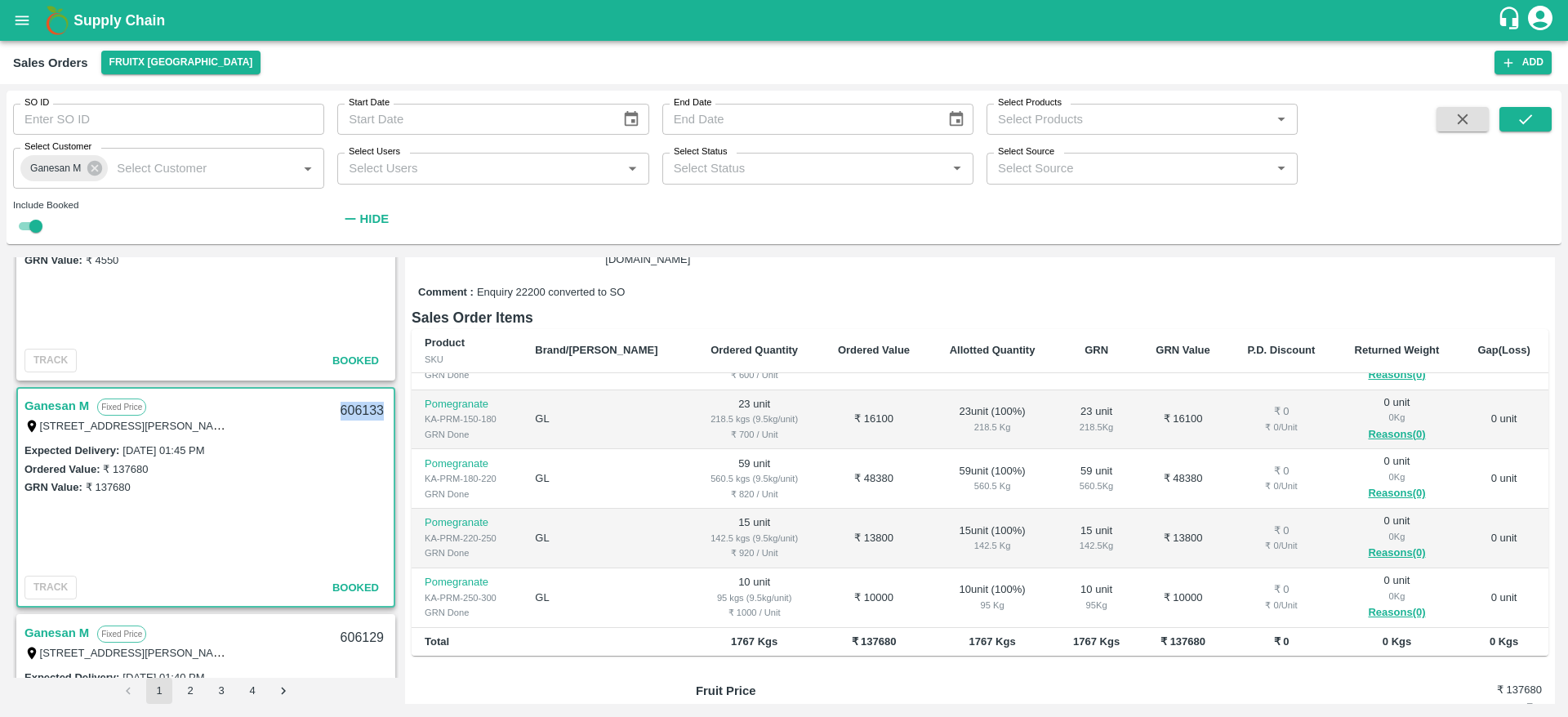
scroll to position [783, 0]
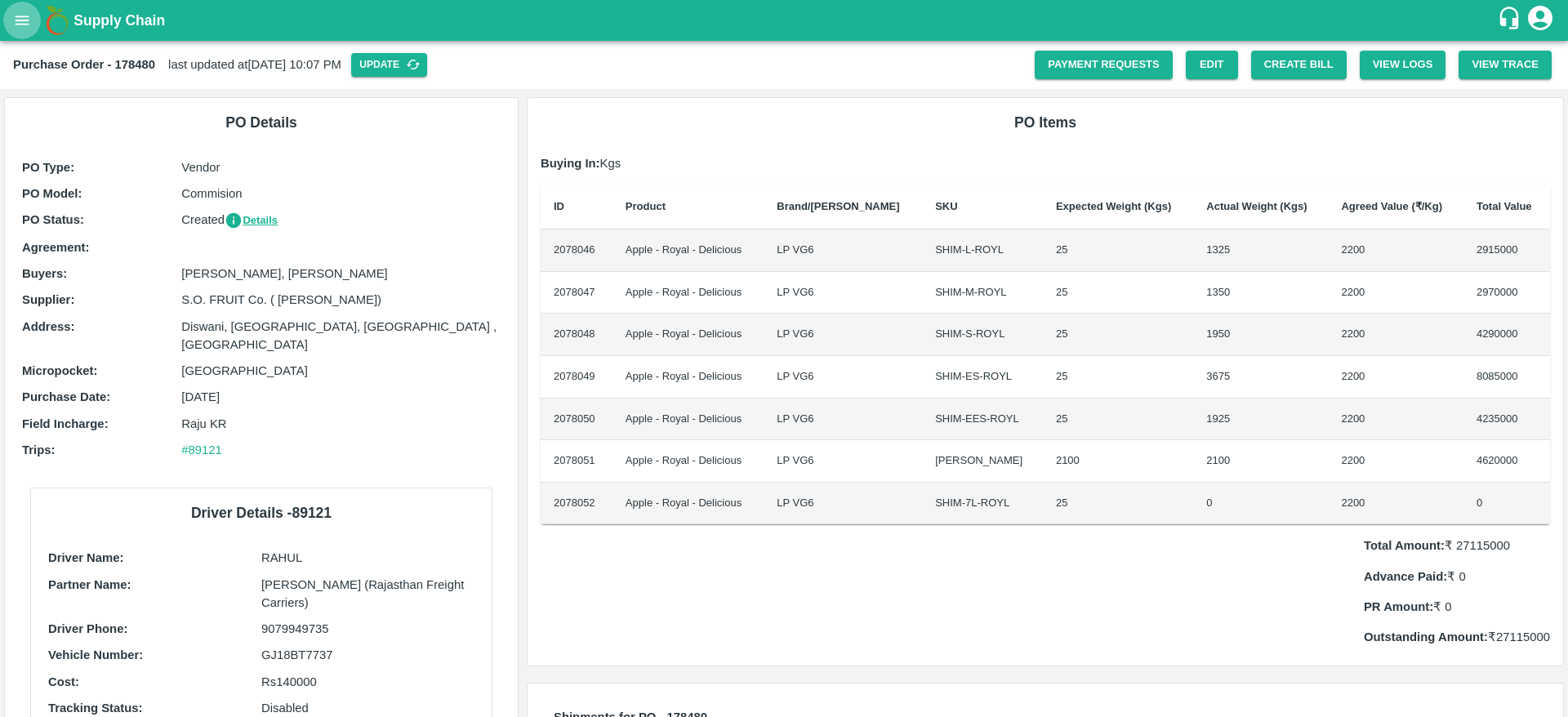
click at [30, 29] on button "open drawer" at bounding box center [22, 20] width 37 height 37
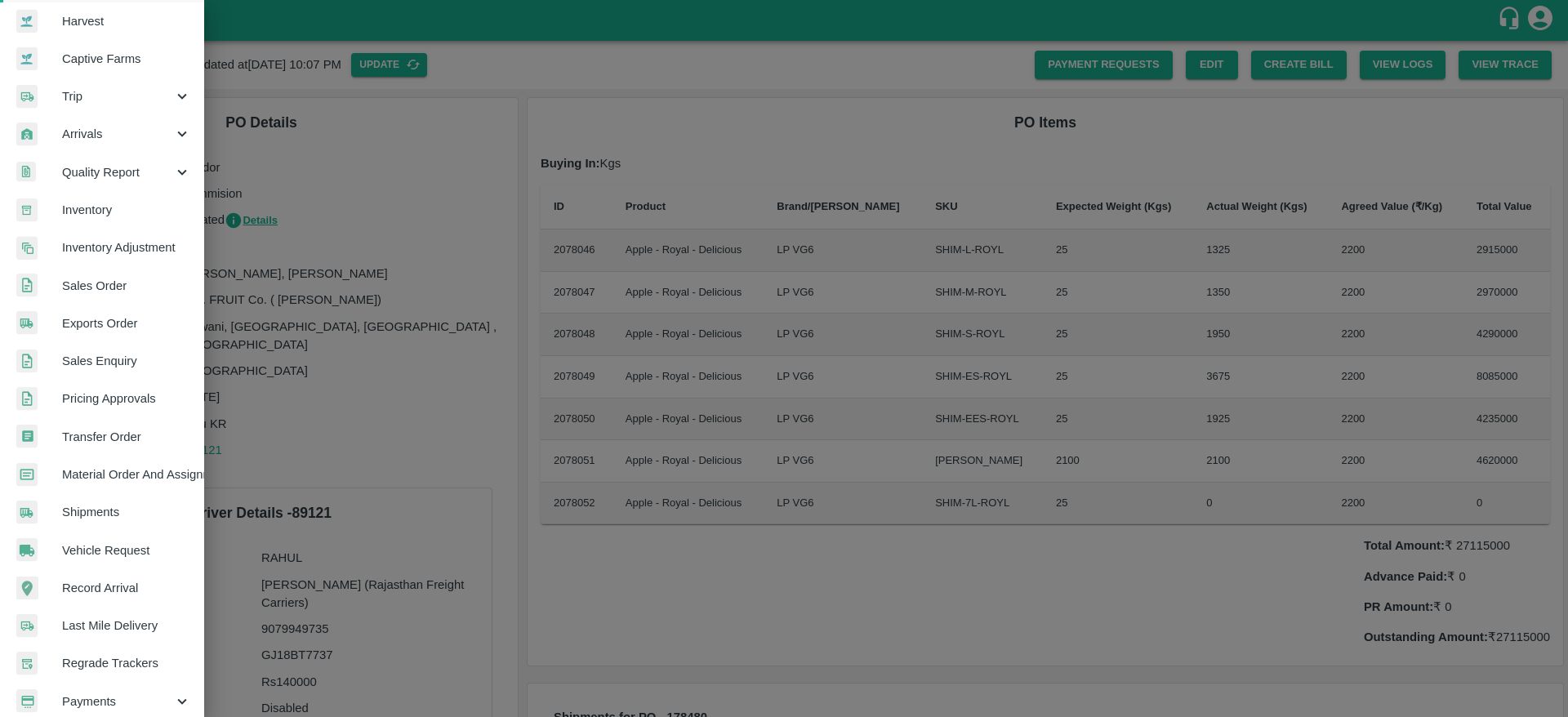
scroll to position [149, 0]
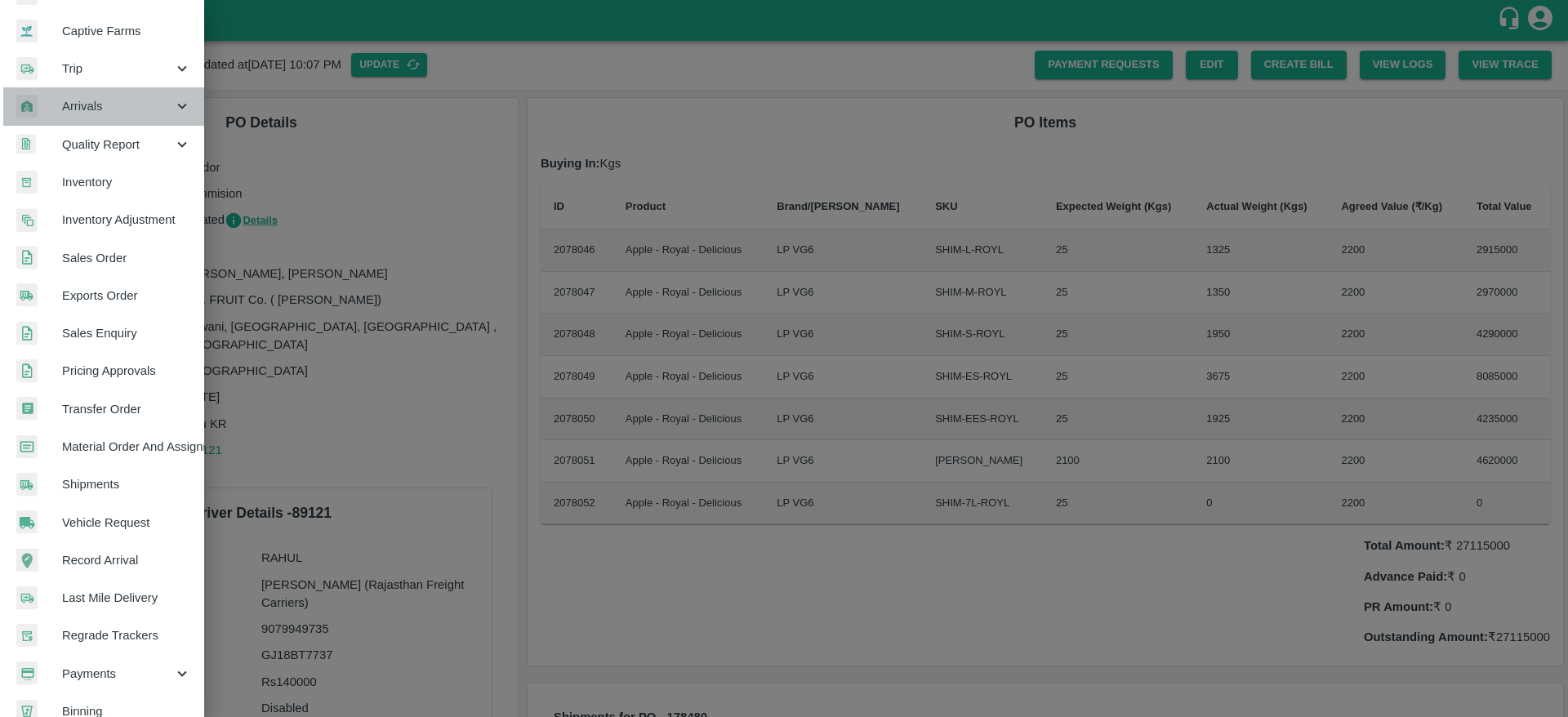
click at [119, 106] on span "Arrivals" at bounding box center [117, 106] width 111 height 18
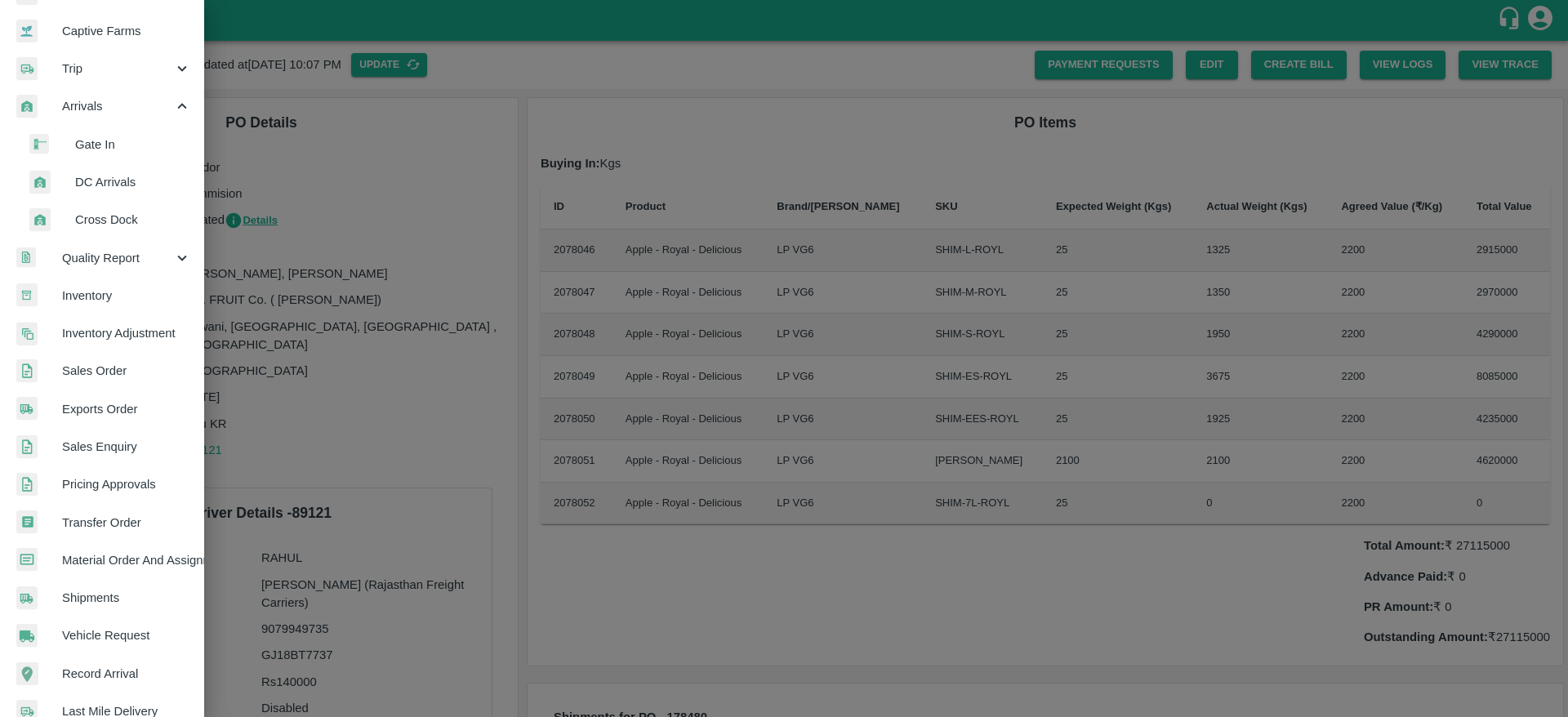
click at [124, 170] on li "DC Arrivals" at bounding box center [108, 182] width 191 height 37
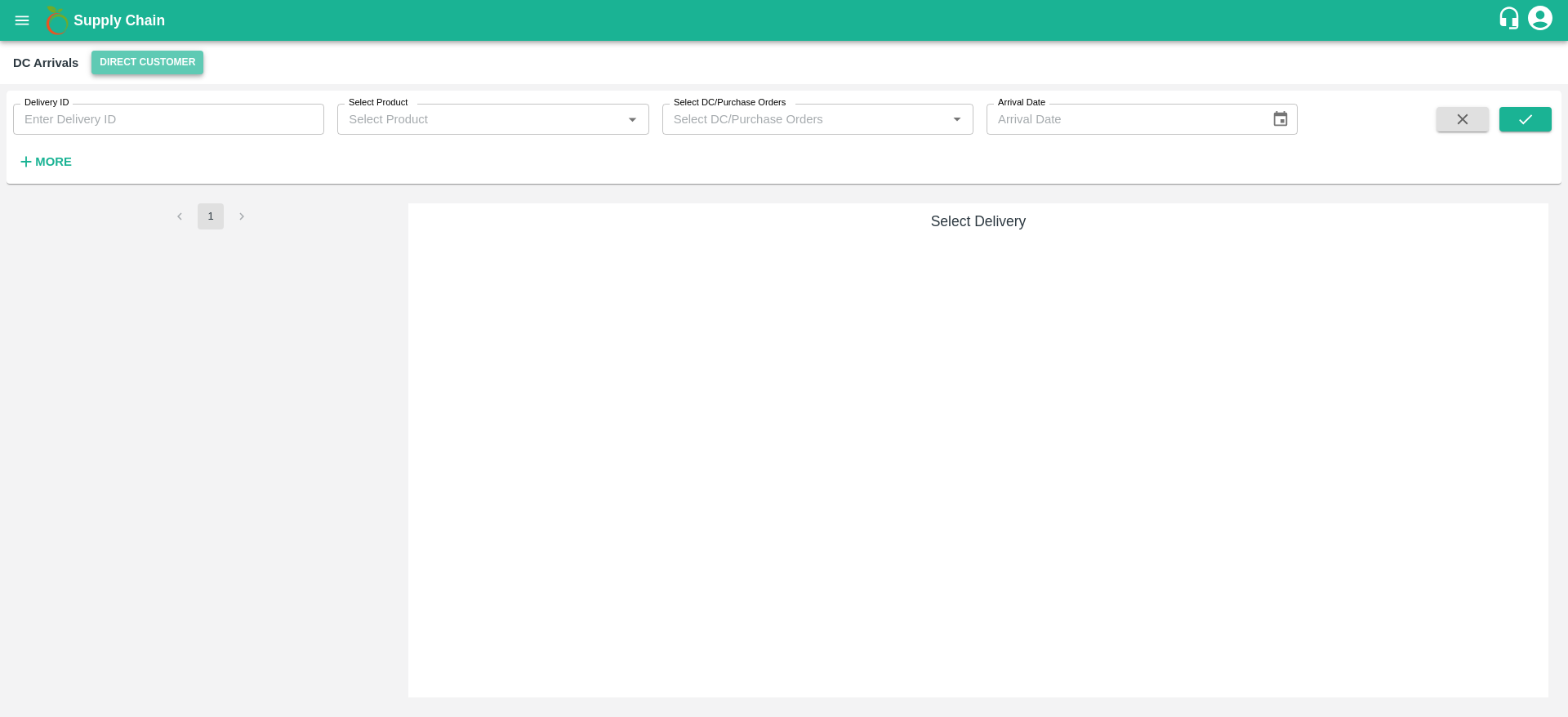
click at [187, 68] on button "Direct Customer" at bounding box center [147, 63] width 112 height 24
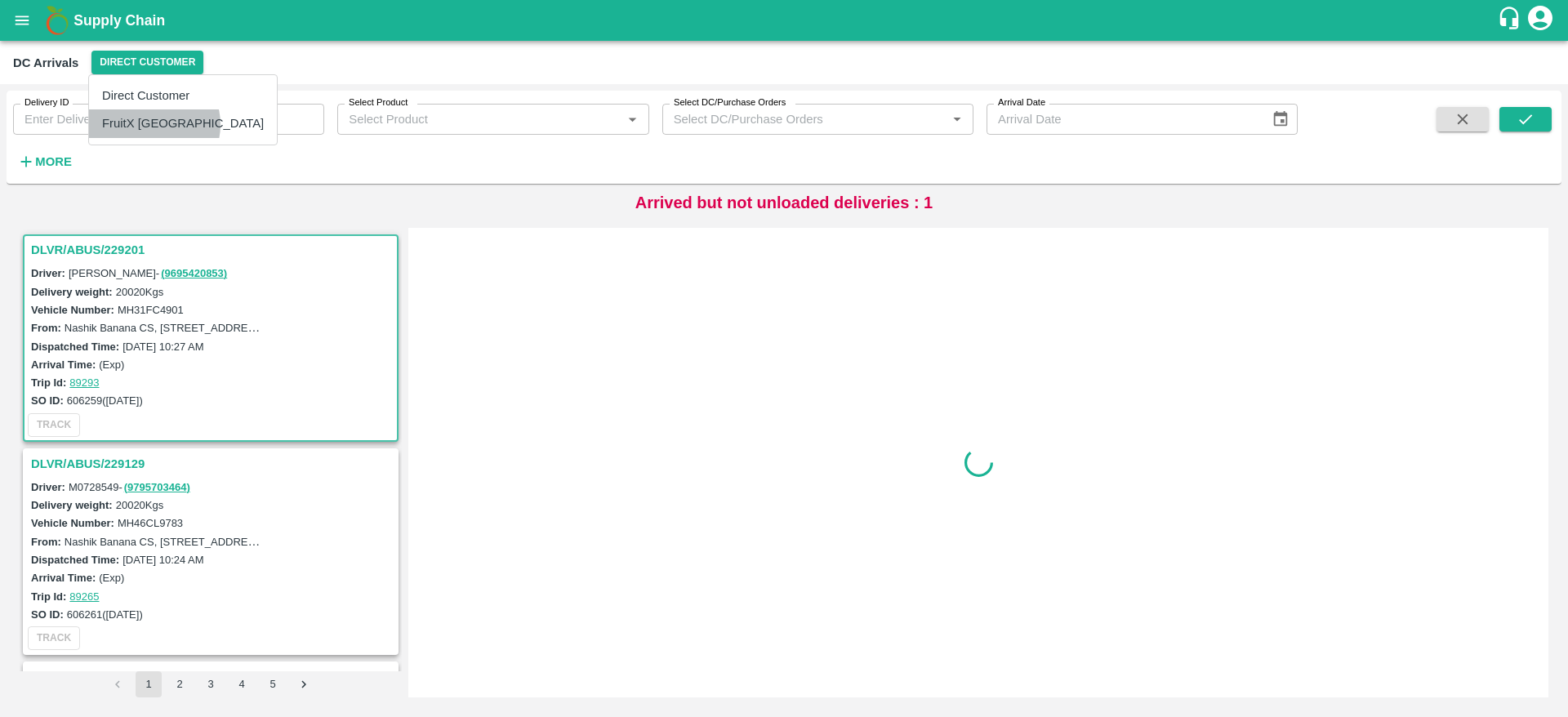
click at [154, 124] on li "FruitX [GEOGRAPHIC_DATA]" at bounding box center [183, 123] width 187 height 28
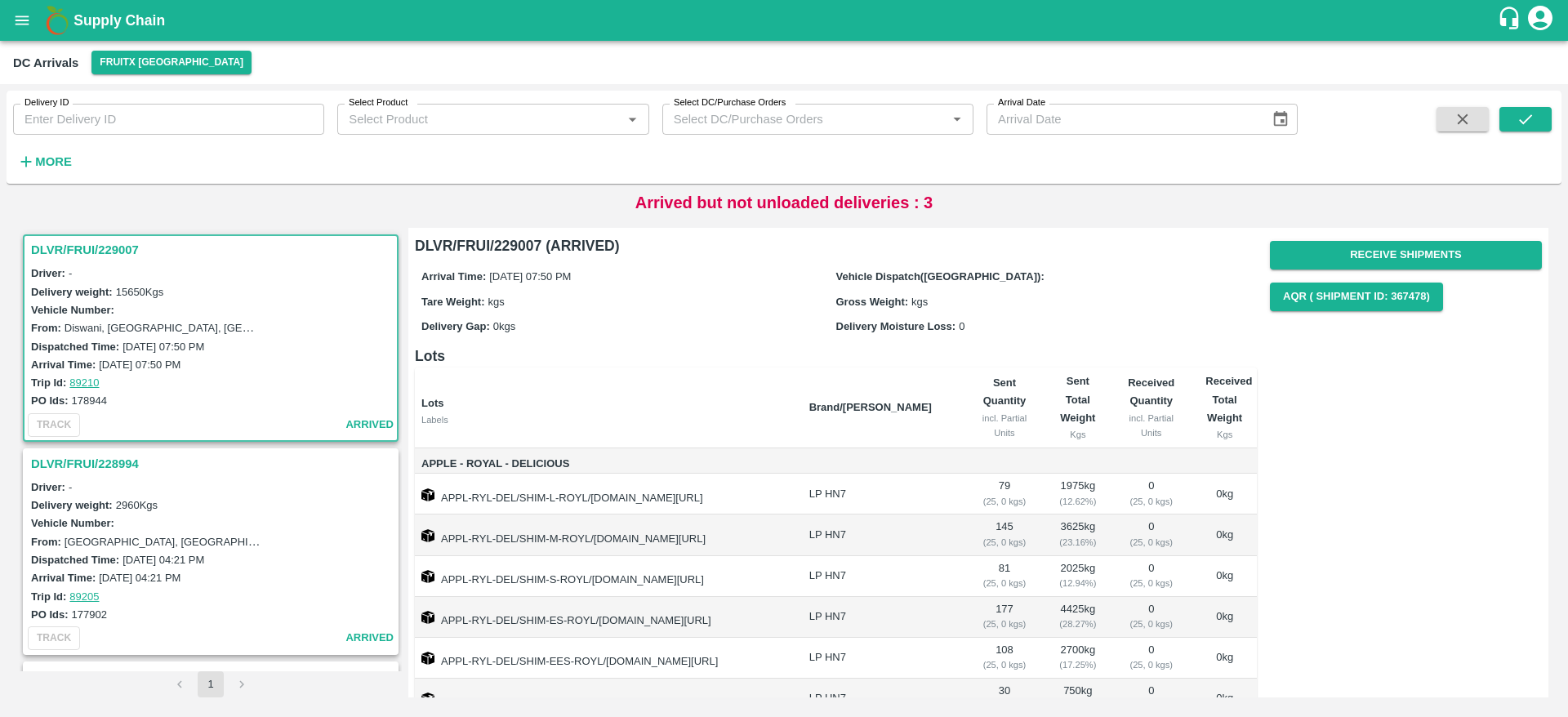
click at [1393, 238] on div "Receive Shipments AQR ( Shipment Id: 367478)" at bounding box center [1405, 277] width 272 height 84
click at [1392, 246] on button "Receive Shipments" at bounding box center [1405, 255] width 272 height 28
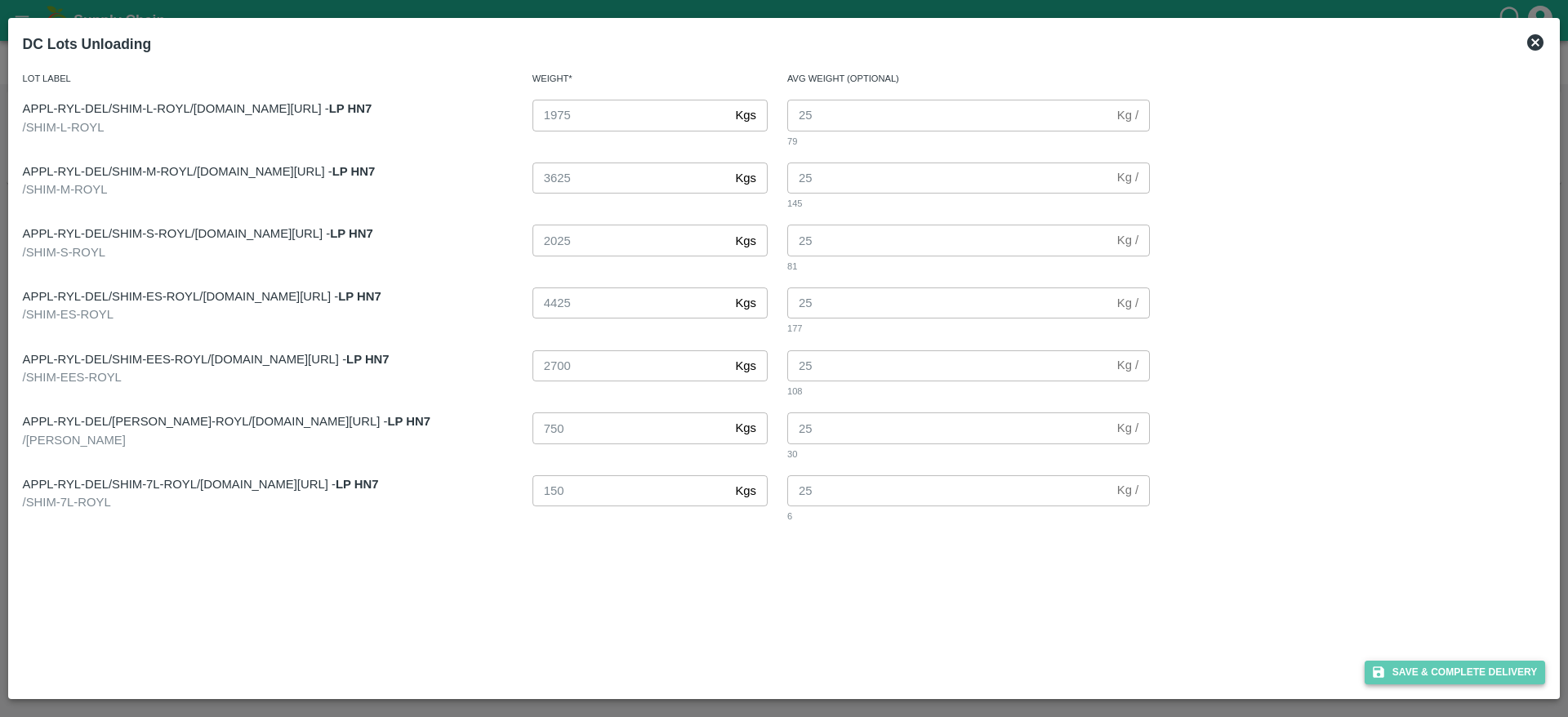
click at [1434, 668] on button "Save & Complete Delivery" at bounding box center [1454, 672] width 181 height 24
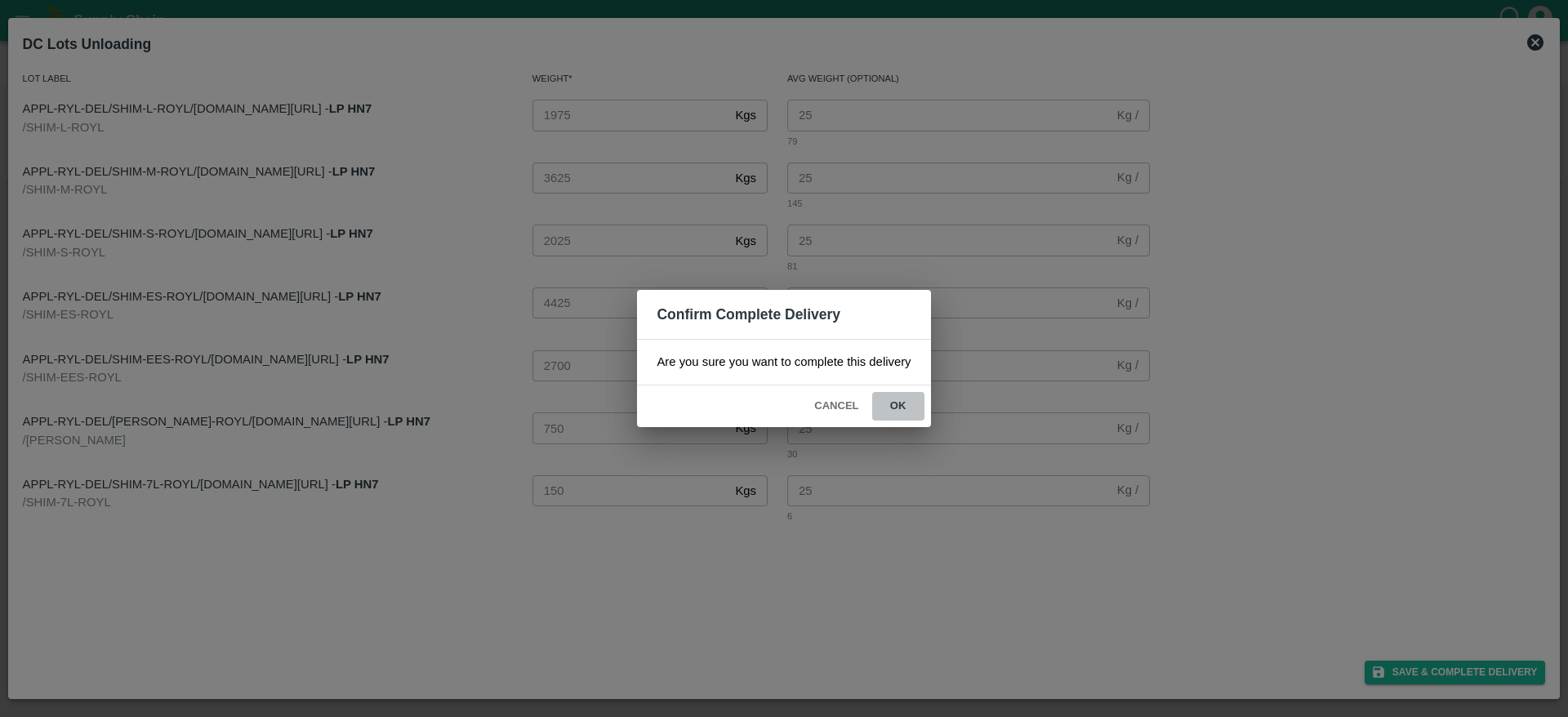
click at [891, 402] on button "ok" at bounding box center [898, 406] width 52 height 28
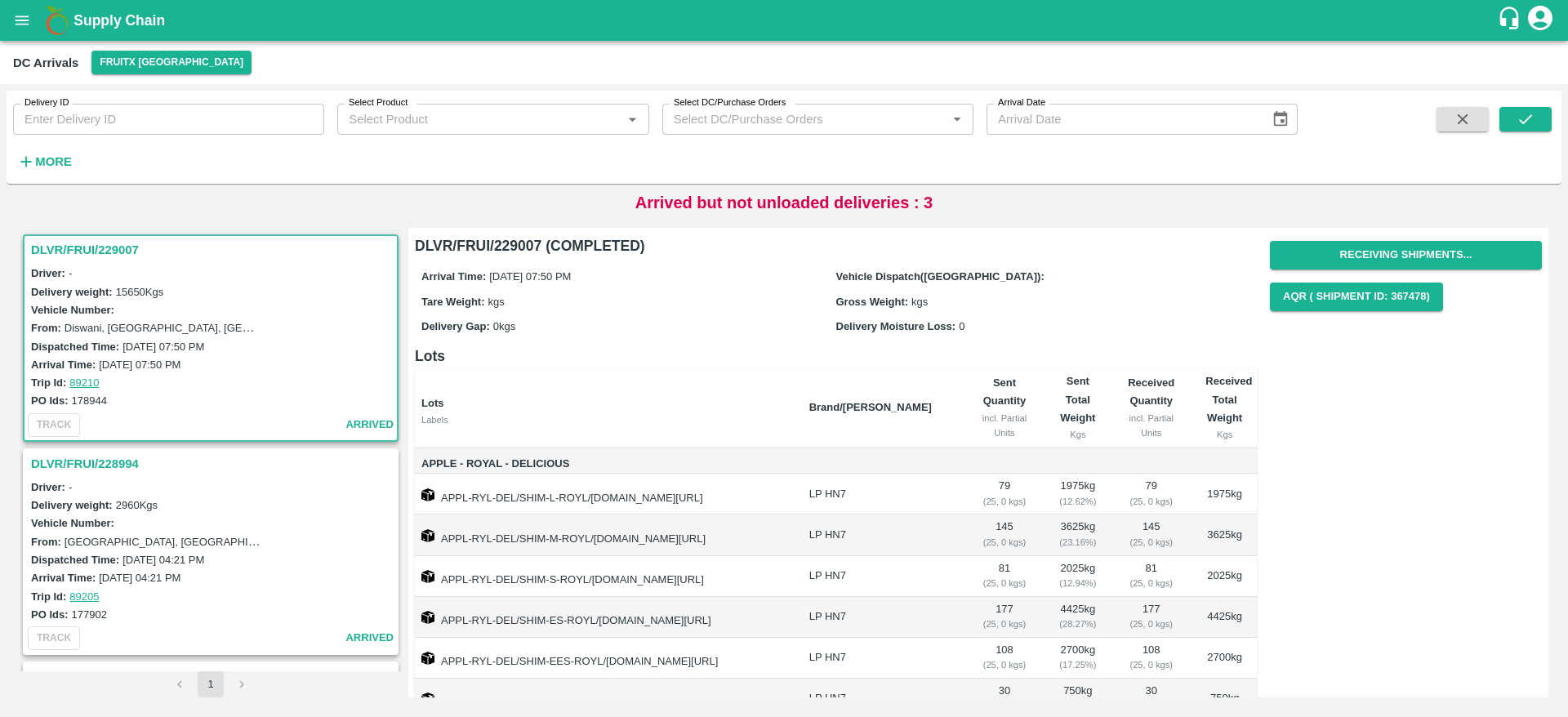
scroll to position [116, 0]
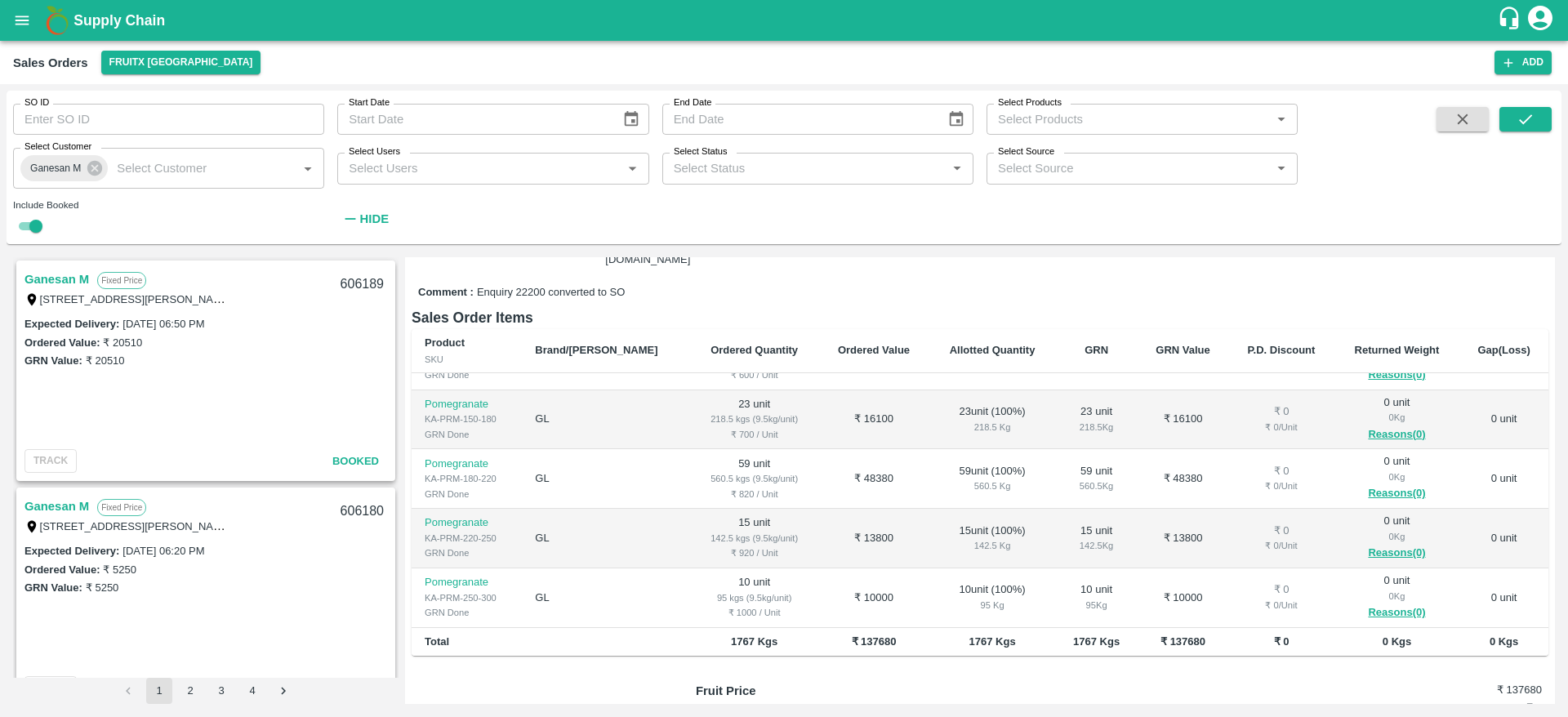
click at [75, 283] on link "Ganesan M" at bounding box center [56, 278] width 65 height 21
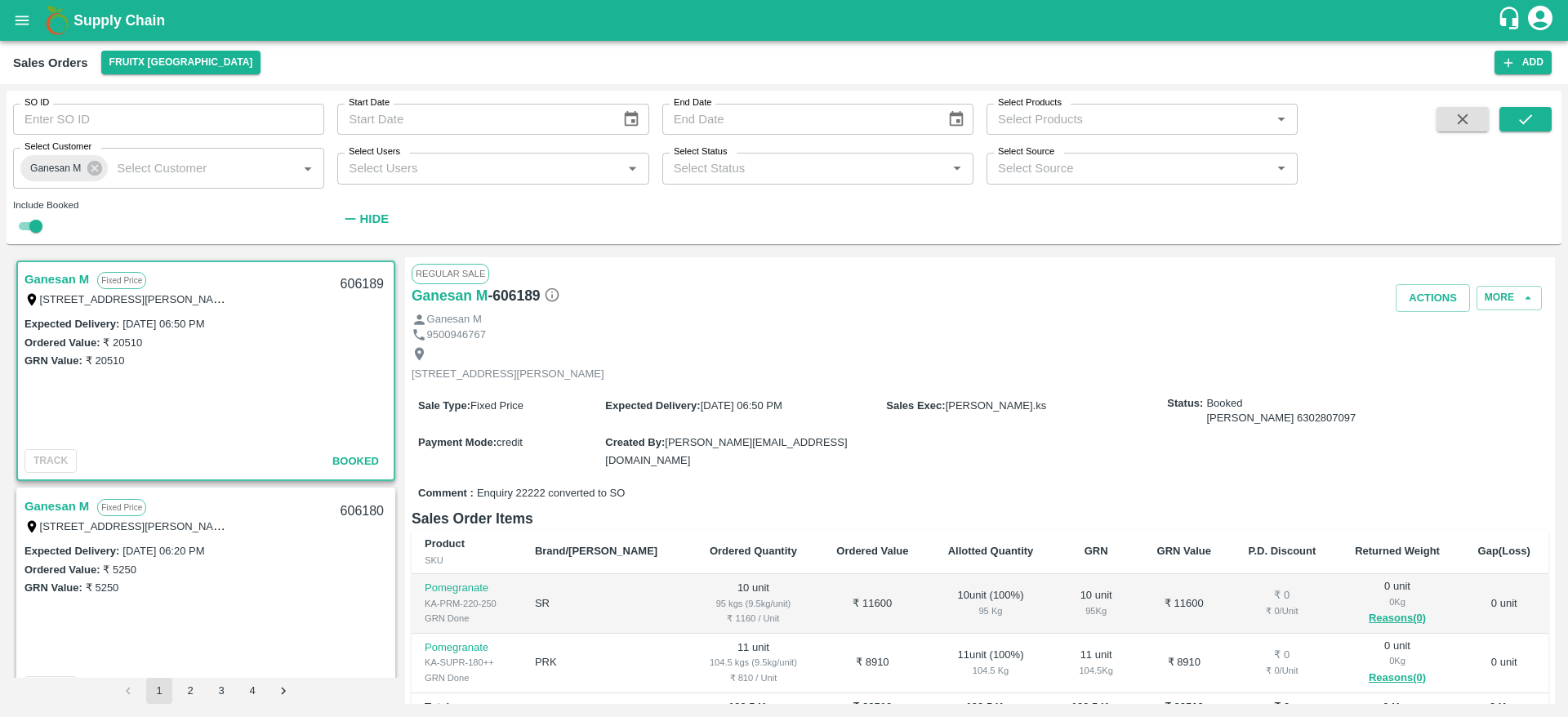
scroll to position [203, 0]
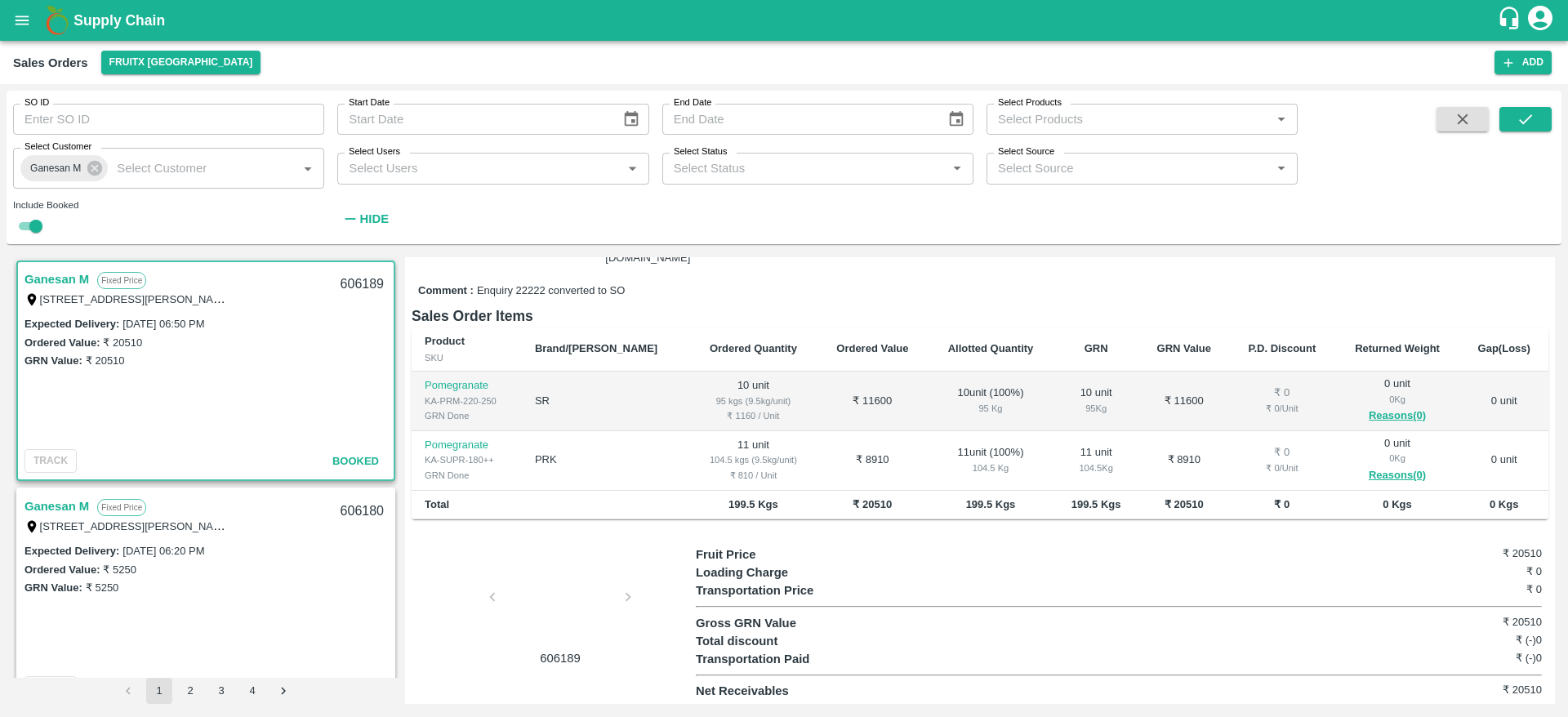
click at [68, 506] on link "Ganesan M" at bounding box center [56, 506] width 65 height 21
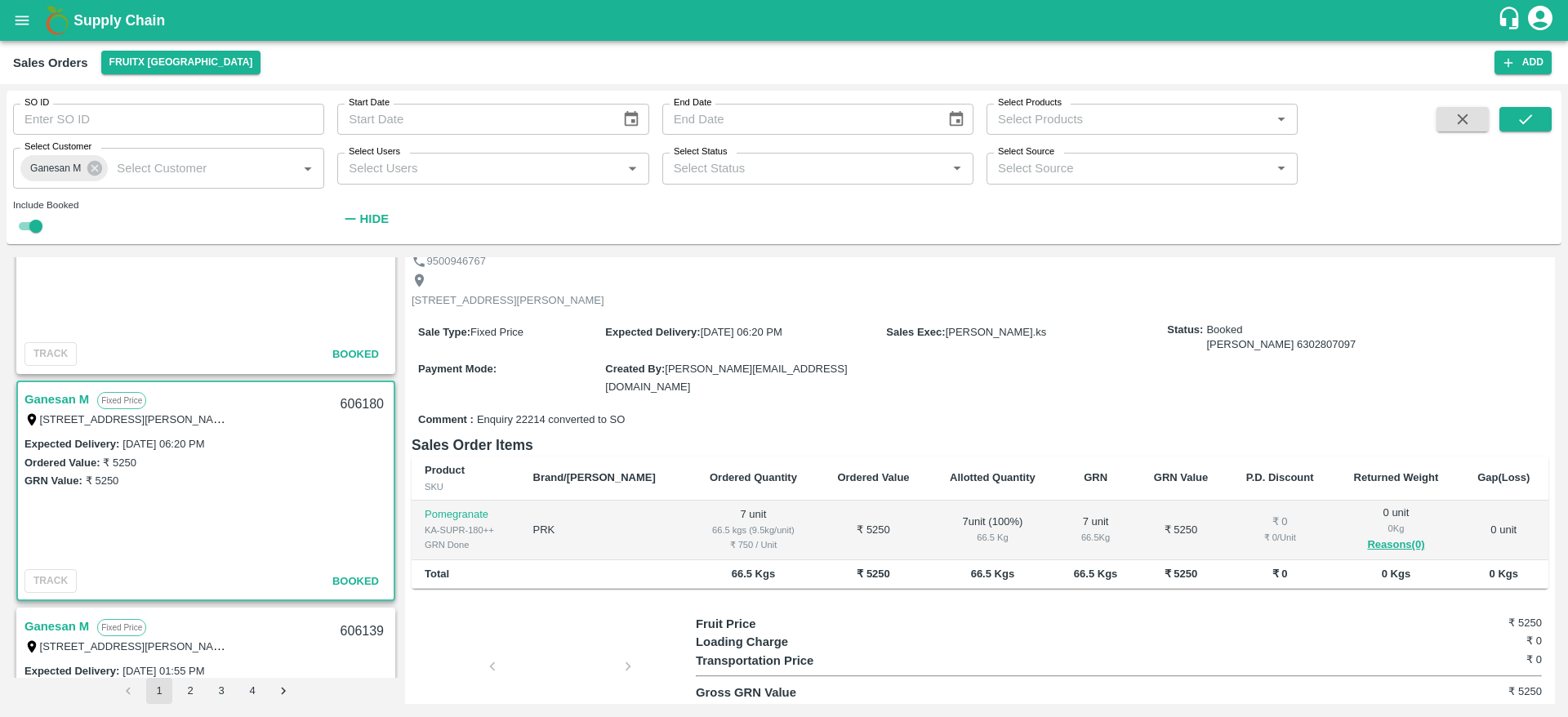
scroll to position [261, 0]
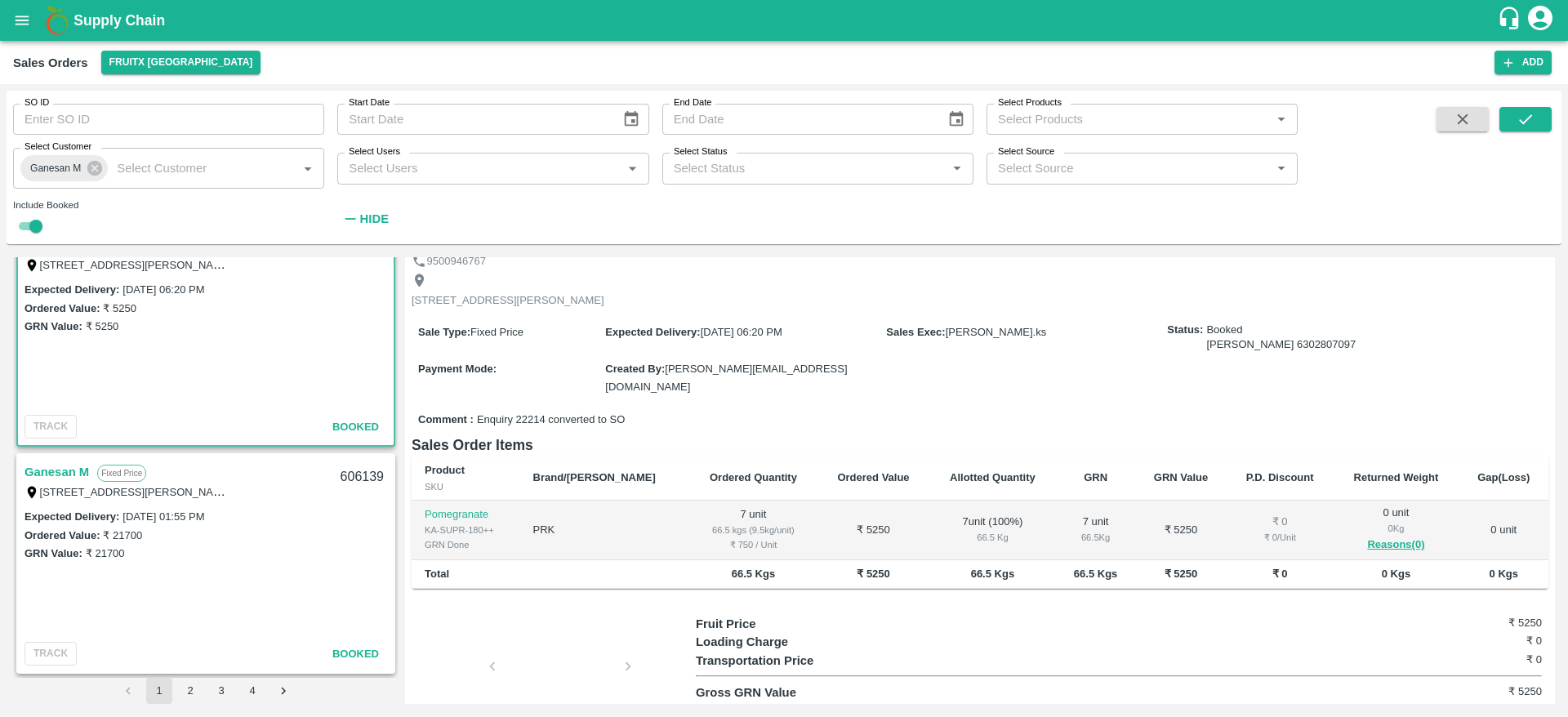
click at [74, 478] on link "Ganesan M" at bounding box center [56, 471] width 65 height 21
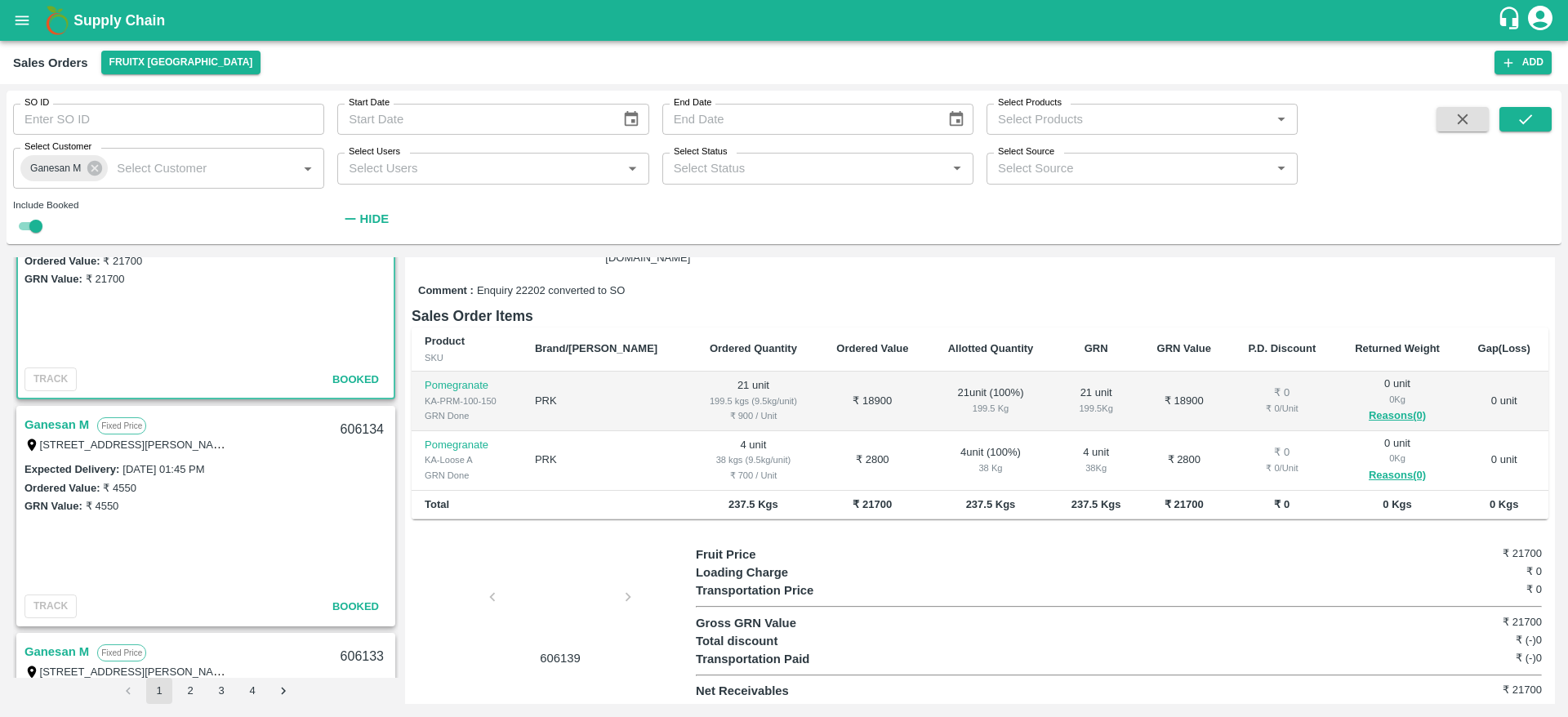
scroll to position [602, 0]
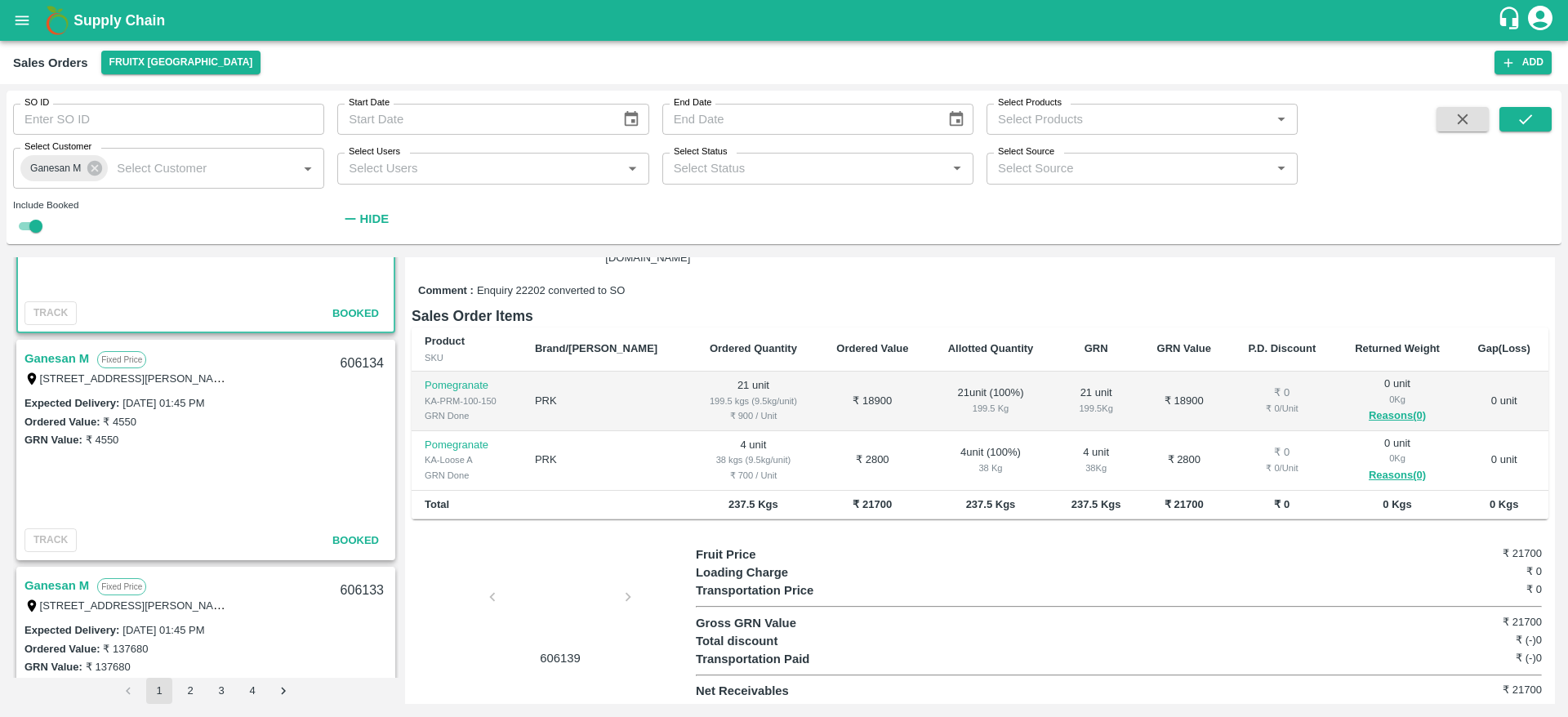
click at [44, 355] on link "Ganesan M" at bounding box center [56, 358] width 65 height 21
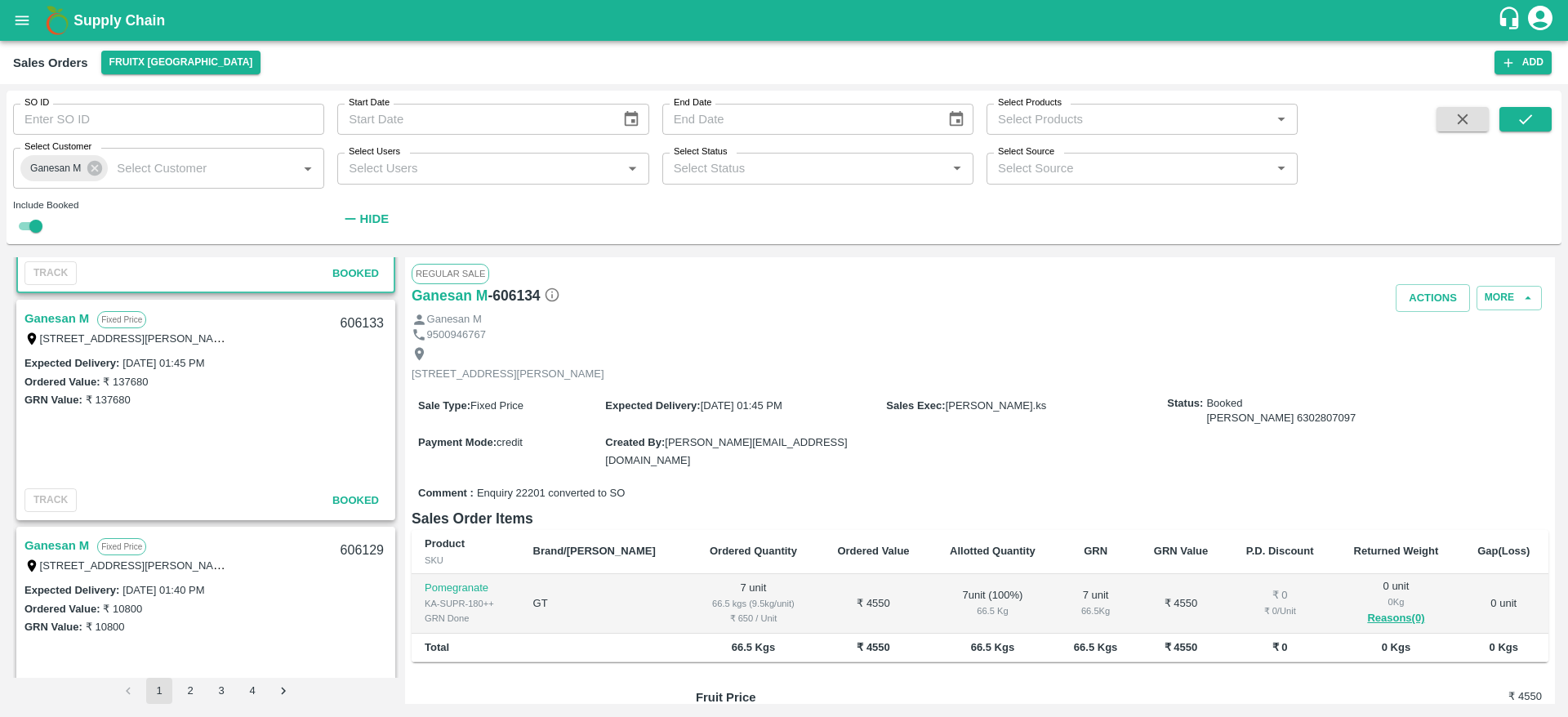
scroll to position [872, 0]
click at [55, 322] on link "Ganesan M" at bounding box center [56, 316] width 65 height 21
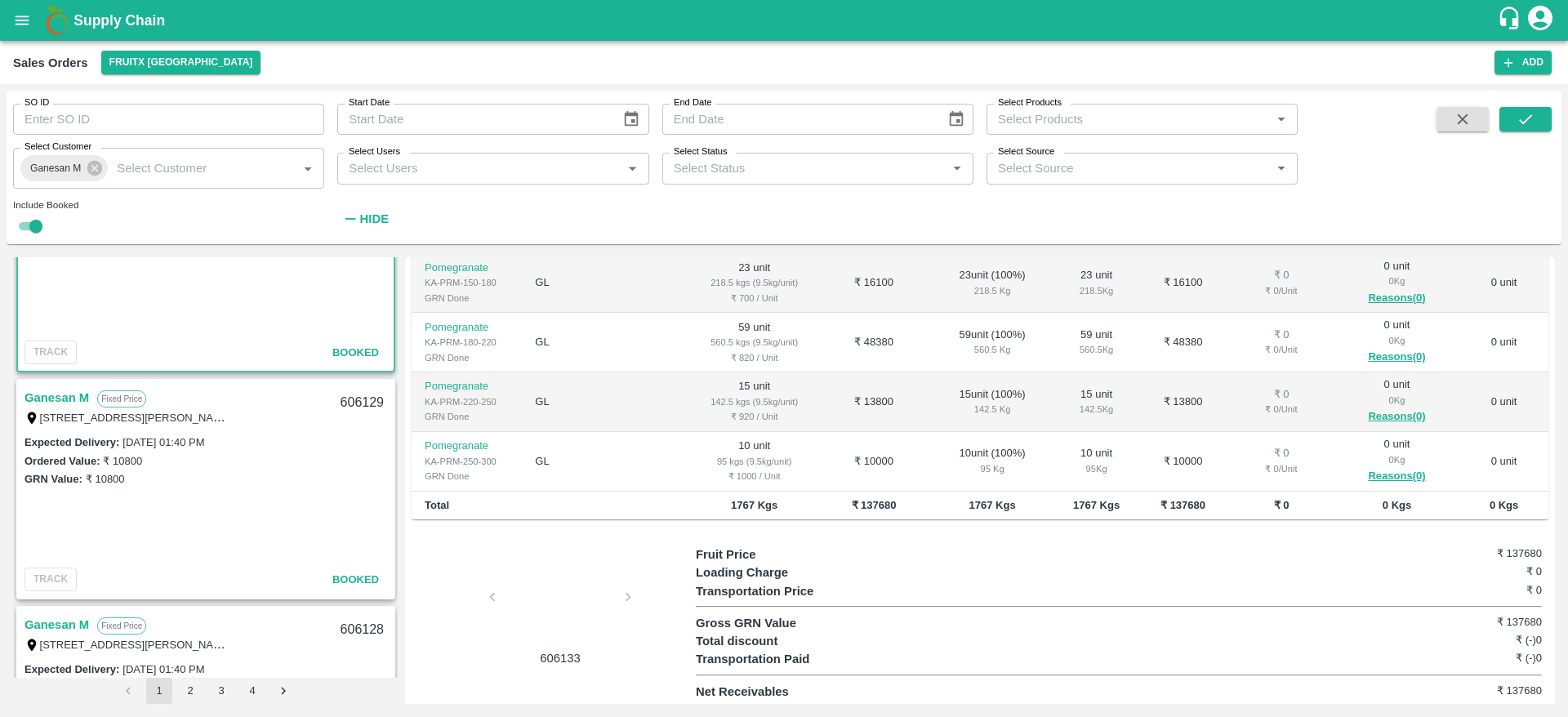
scroll to position [1021, 0]
click at [61, 395] on link "Ganesan M" at bounding box center [56, 393] width 65 height 21
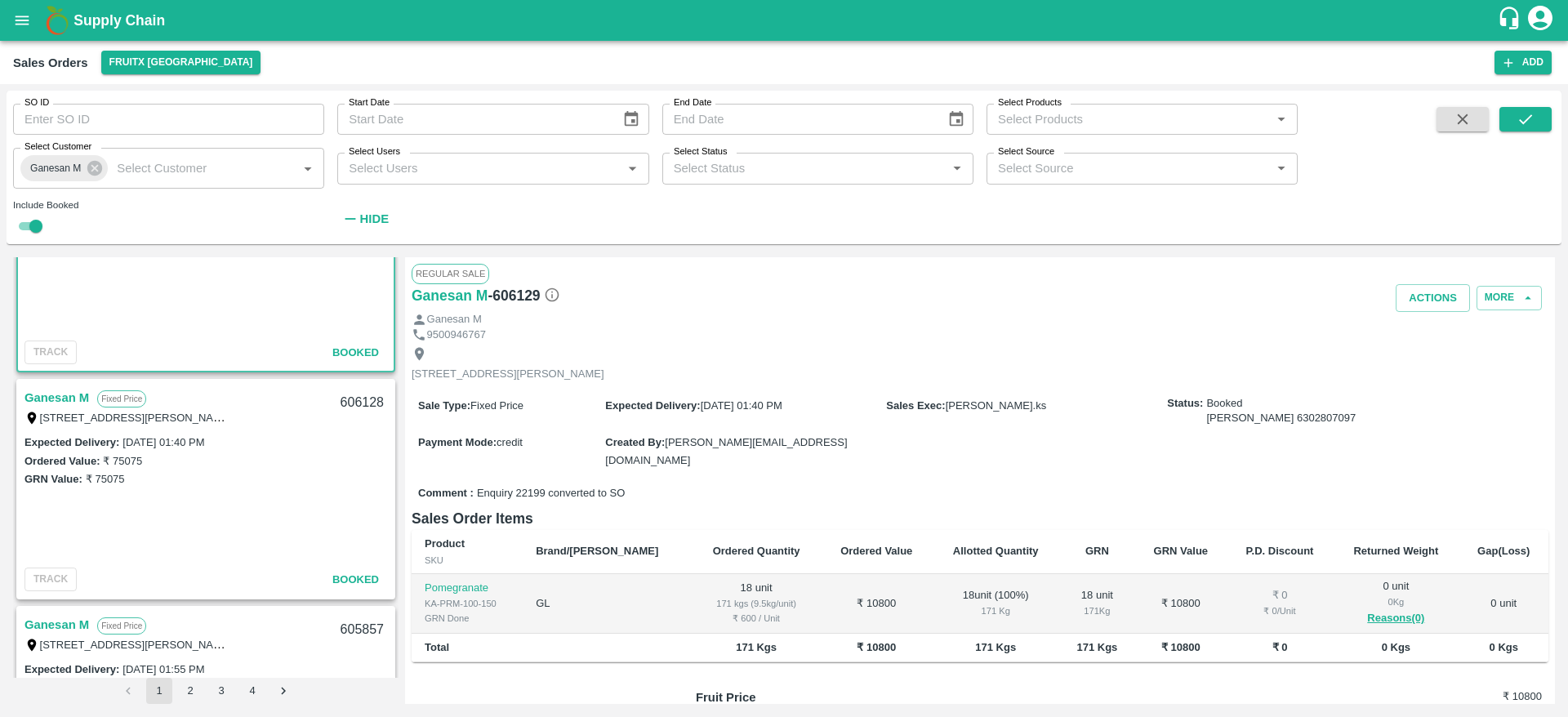
scroll to position [1245, 0]
click at [64, 388] on link "Ganesan M" at bounding box center [56, 397] width 65 height 21
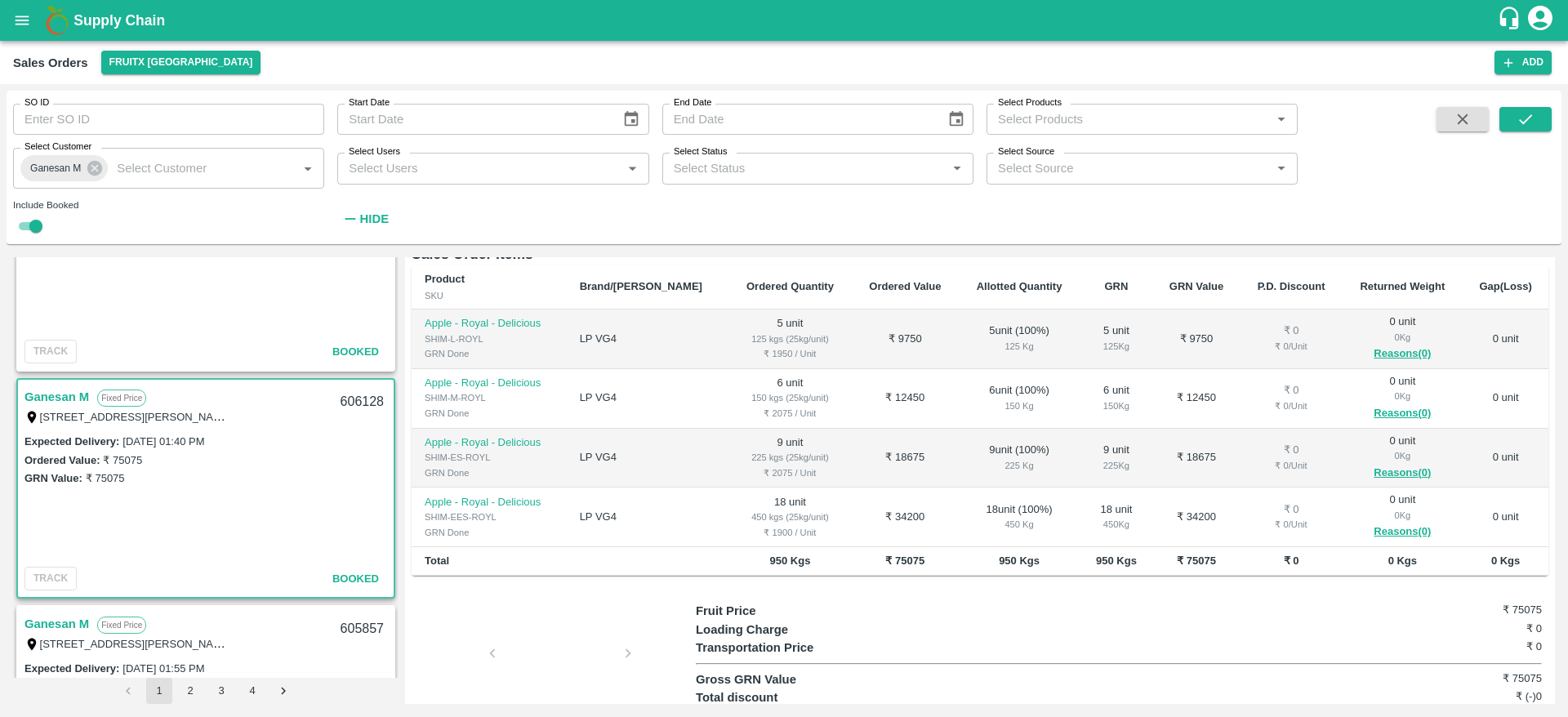
scroll to position [265, 0]
click at [1453, 116] on icon "button" at bounding box center [1462, 119] width 18 height 18
checkbox input "false"
